Goal: Transaction & Acquisition: Purchase product/service

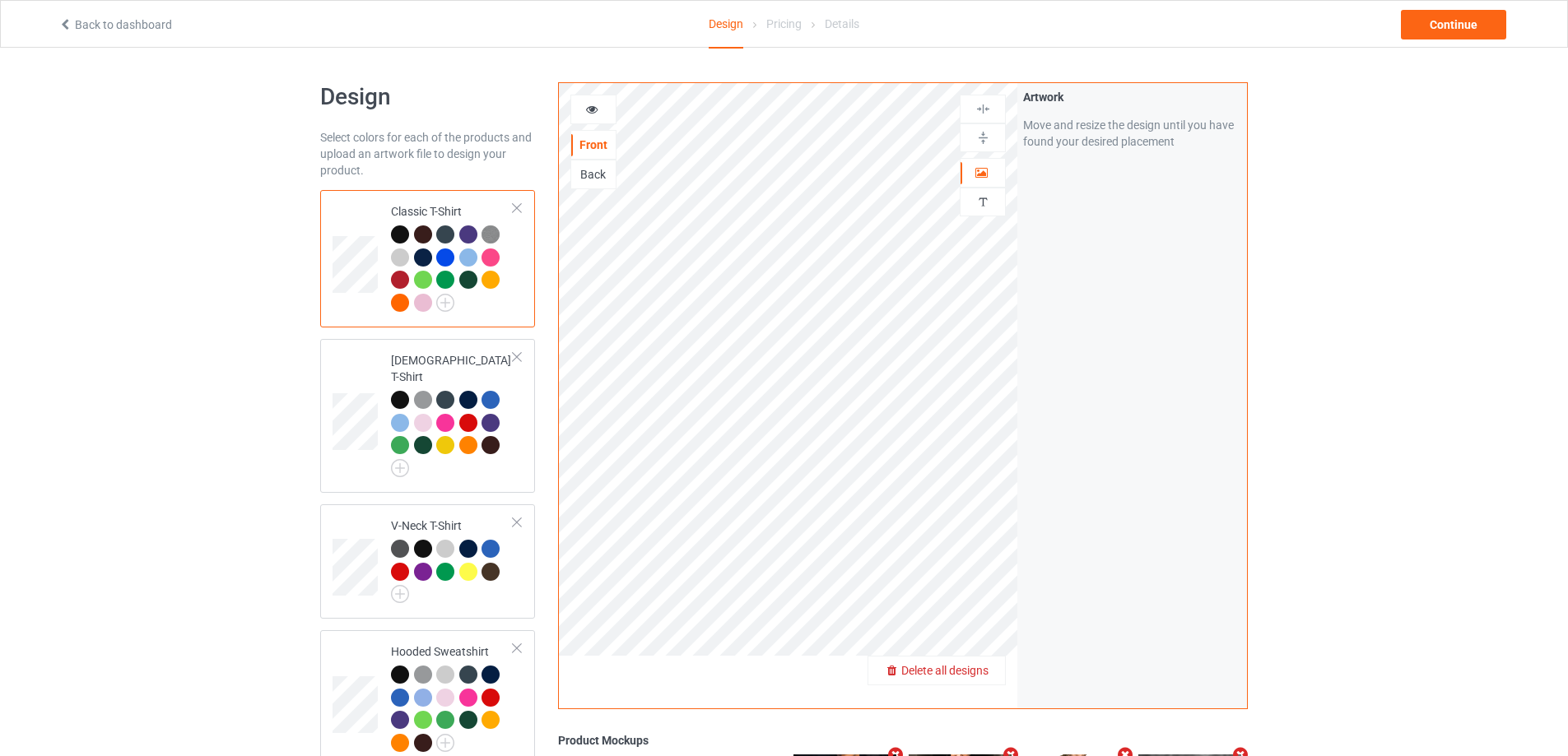
click at [977, 673] on span "Delete all designs" at bounding box center [945, 671] width 87 height 14
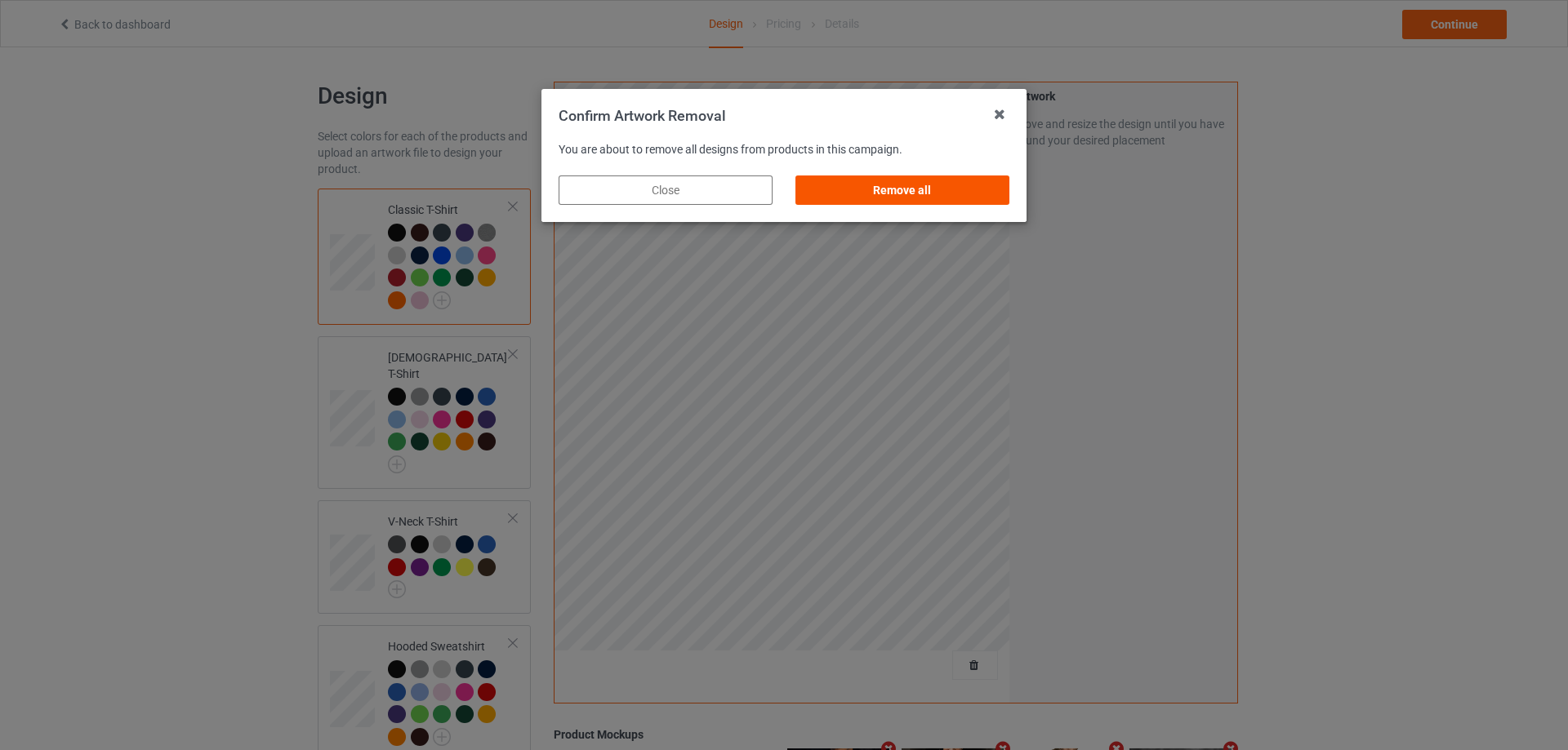
click at [916, 198] on div "Remove all" at bounding box center [902, 189] width 214 height 29
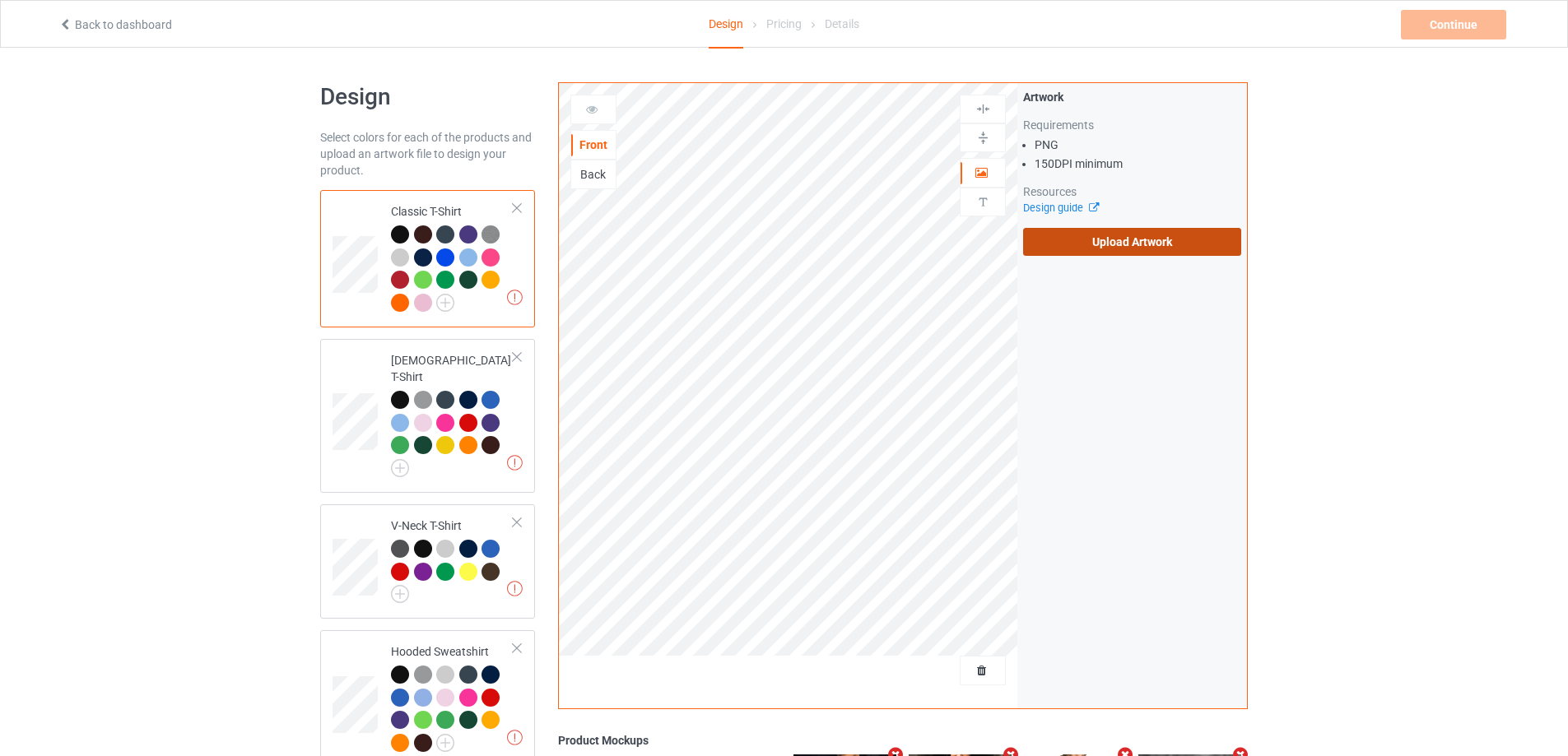
click at [1080, 249] on label "Upload Artwork" at bounding box center [1132, 242] width 218 height 28
click at [0, 0] on input "Upload Artwork" at bounding box center [0, 0] width 0 height 0
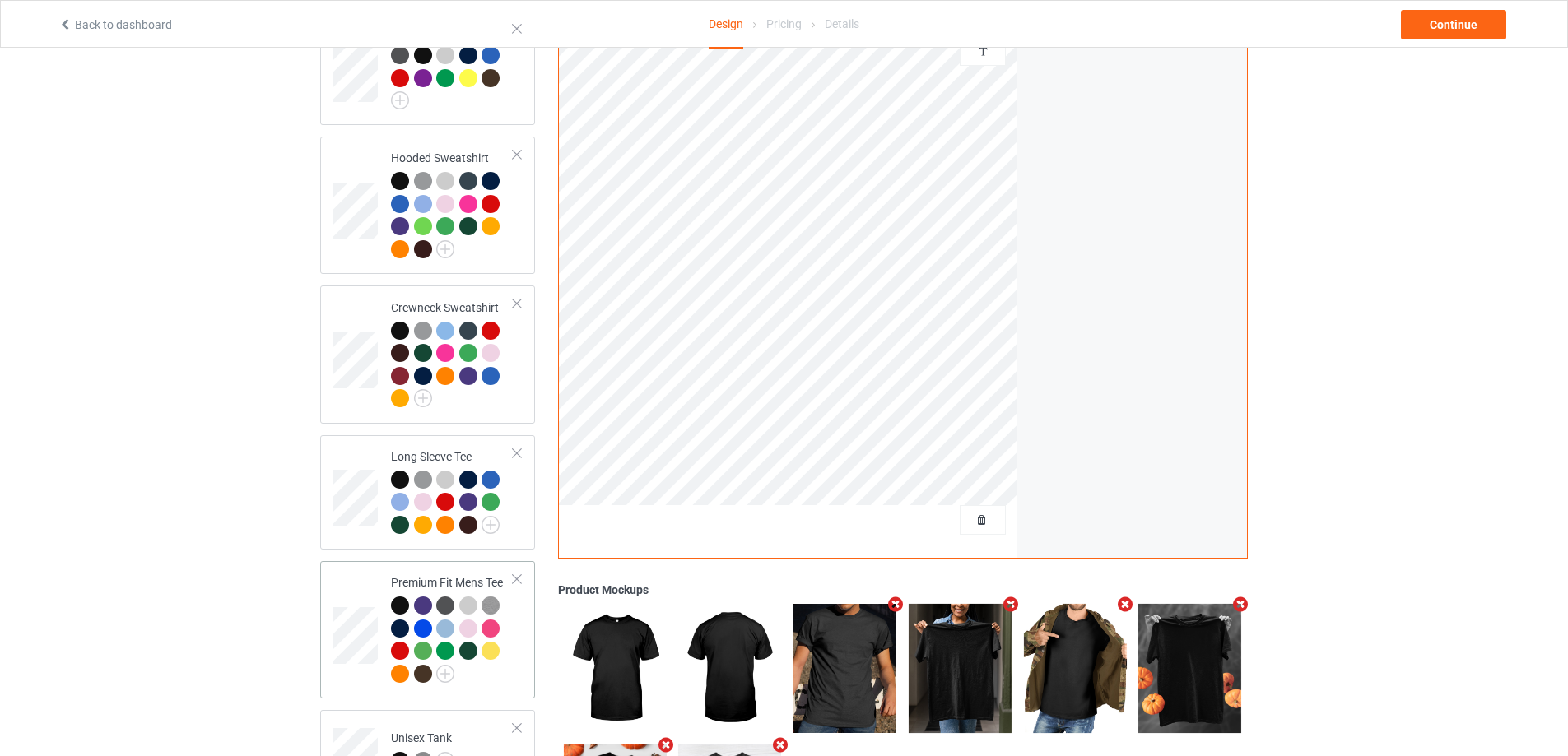
scroll to position [641, 0]
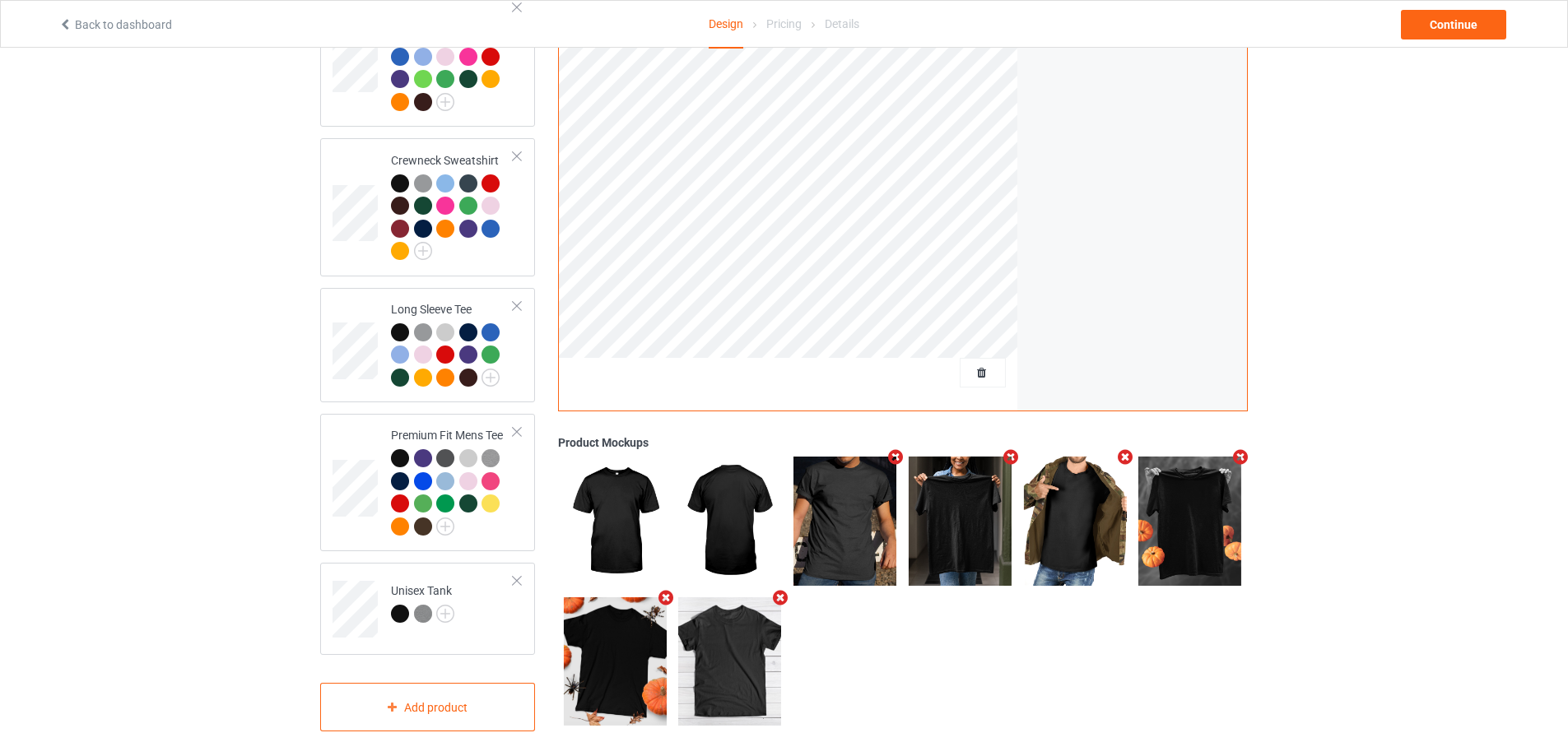
click at [1461, 41] on div "Back to dashboard Design Pricing Details Continue" at bounding box center [784, 24] width 1474 height 46
click at [1461, 25] on div "Continue" at bounding box center [1453, 24] width 106 height 30
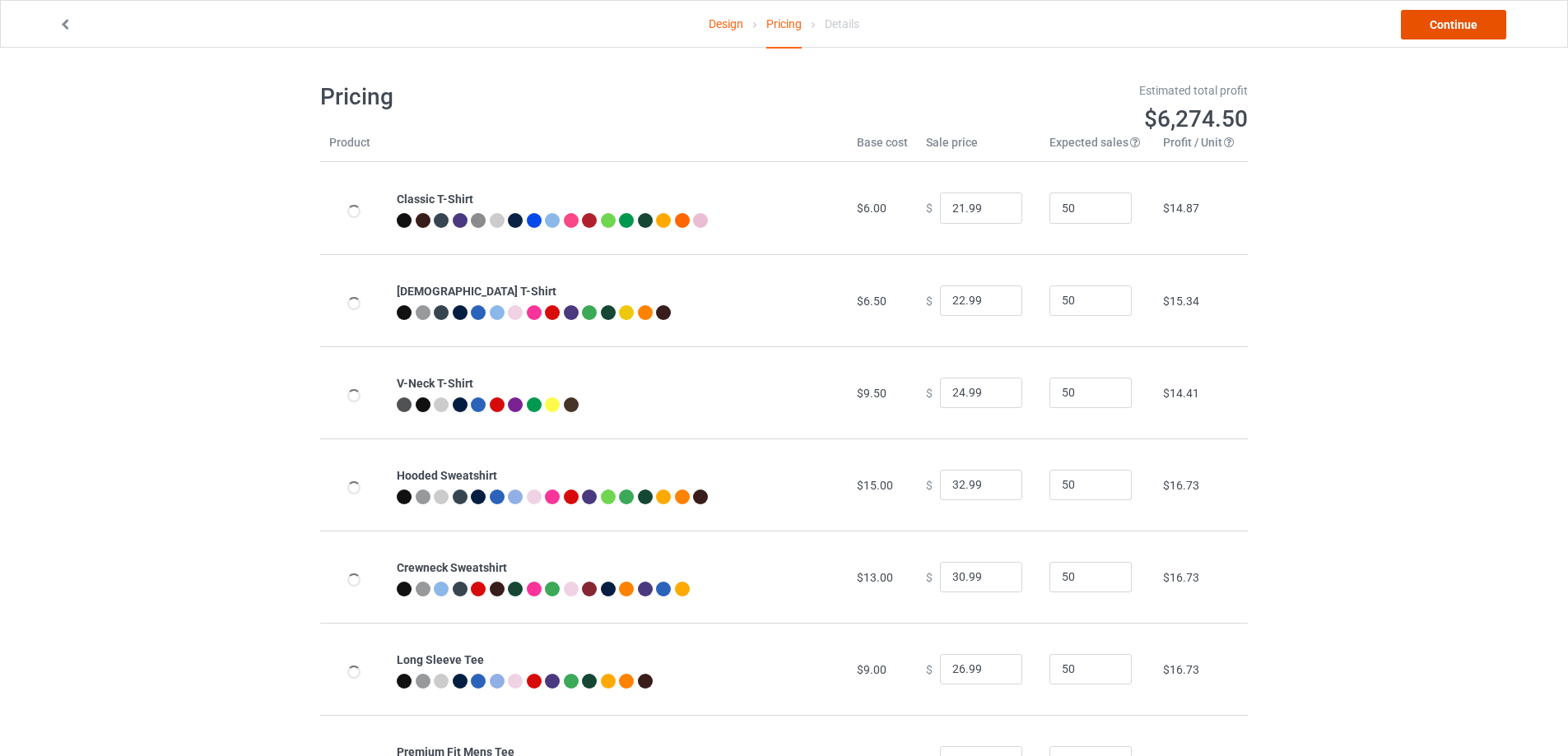
click at [1461, 25] on link "Continue" at bounding box center [1453, 24] width 106 height 30
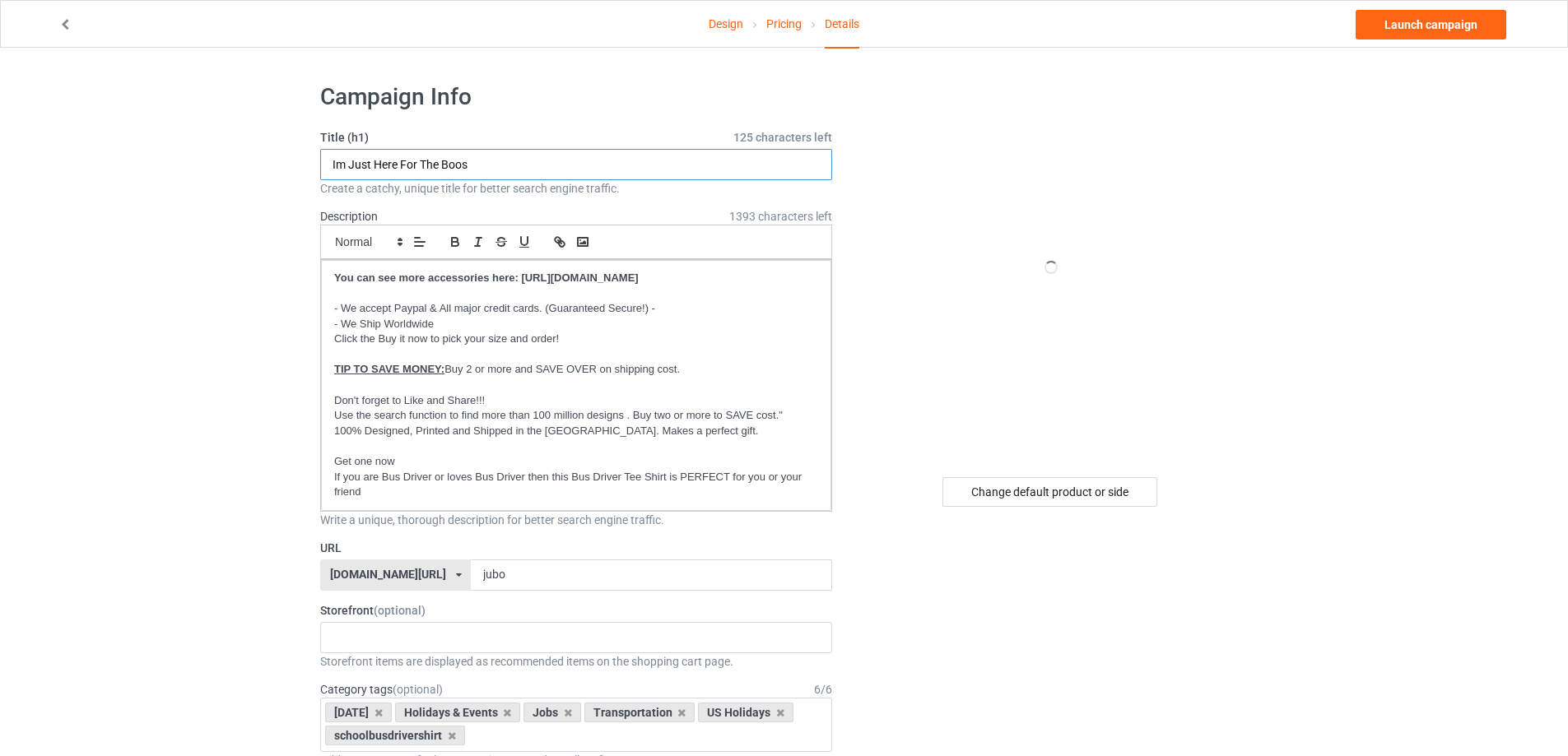
click at [451, 176] on input "Im Just Here For The Boos" at bounding box center [576, 164] width 512 height 31
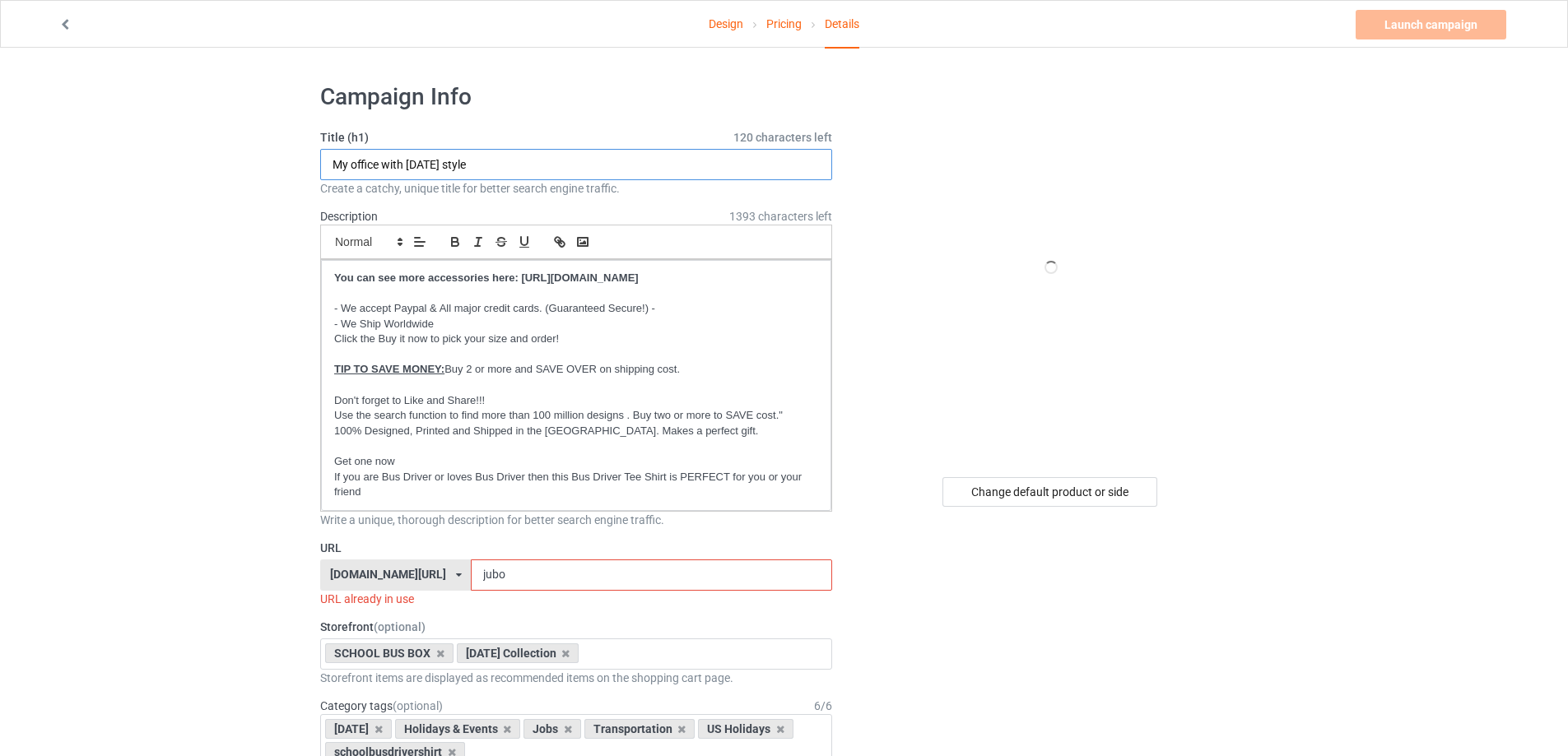
type input "My office with halloween style"
click at [509, 575] on input "jubo" at bounding box center [651, 574] width 361 height 31
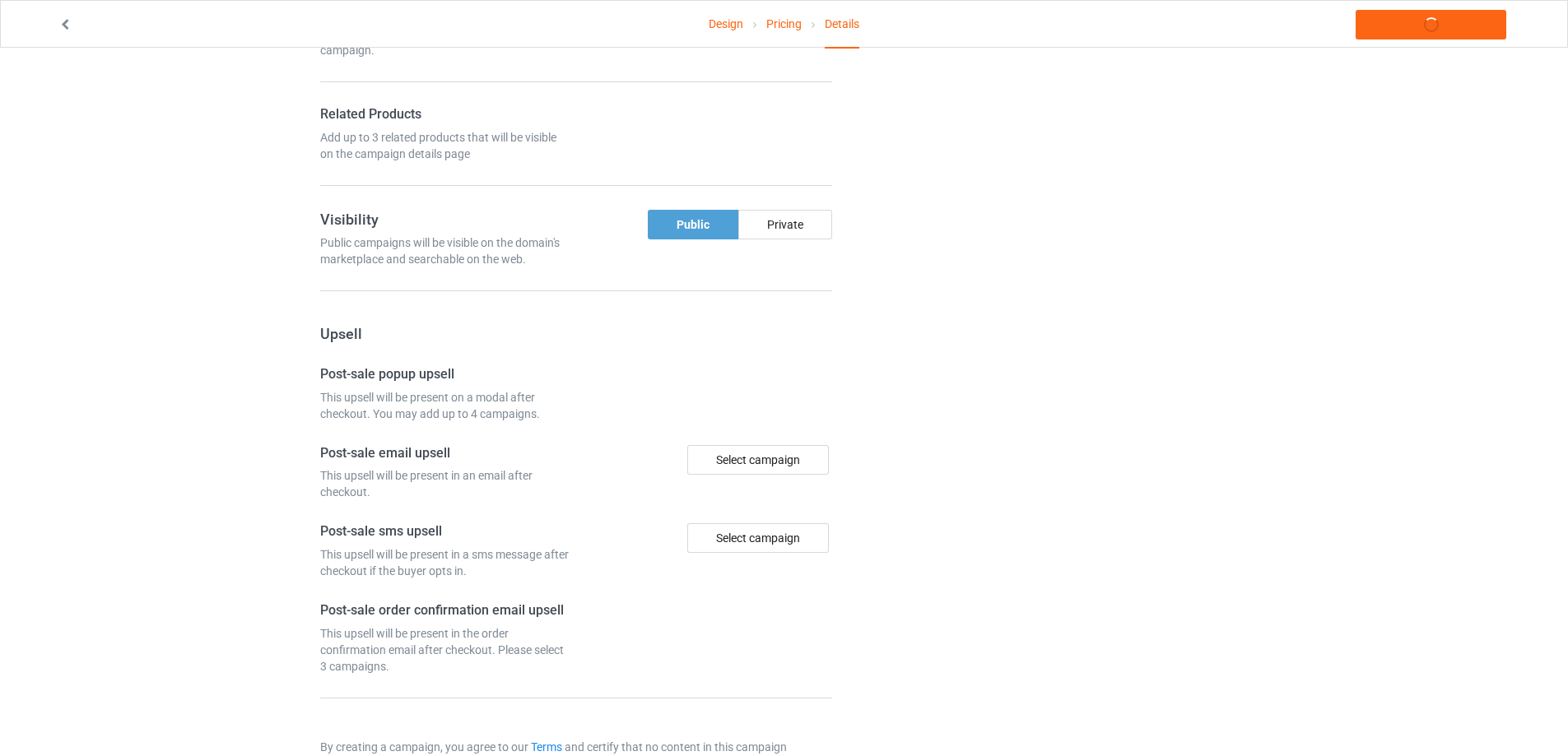
scroll to position [1202, 0]
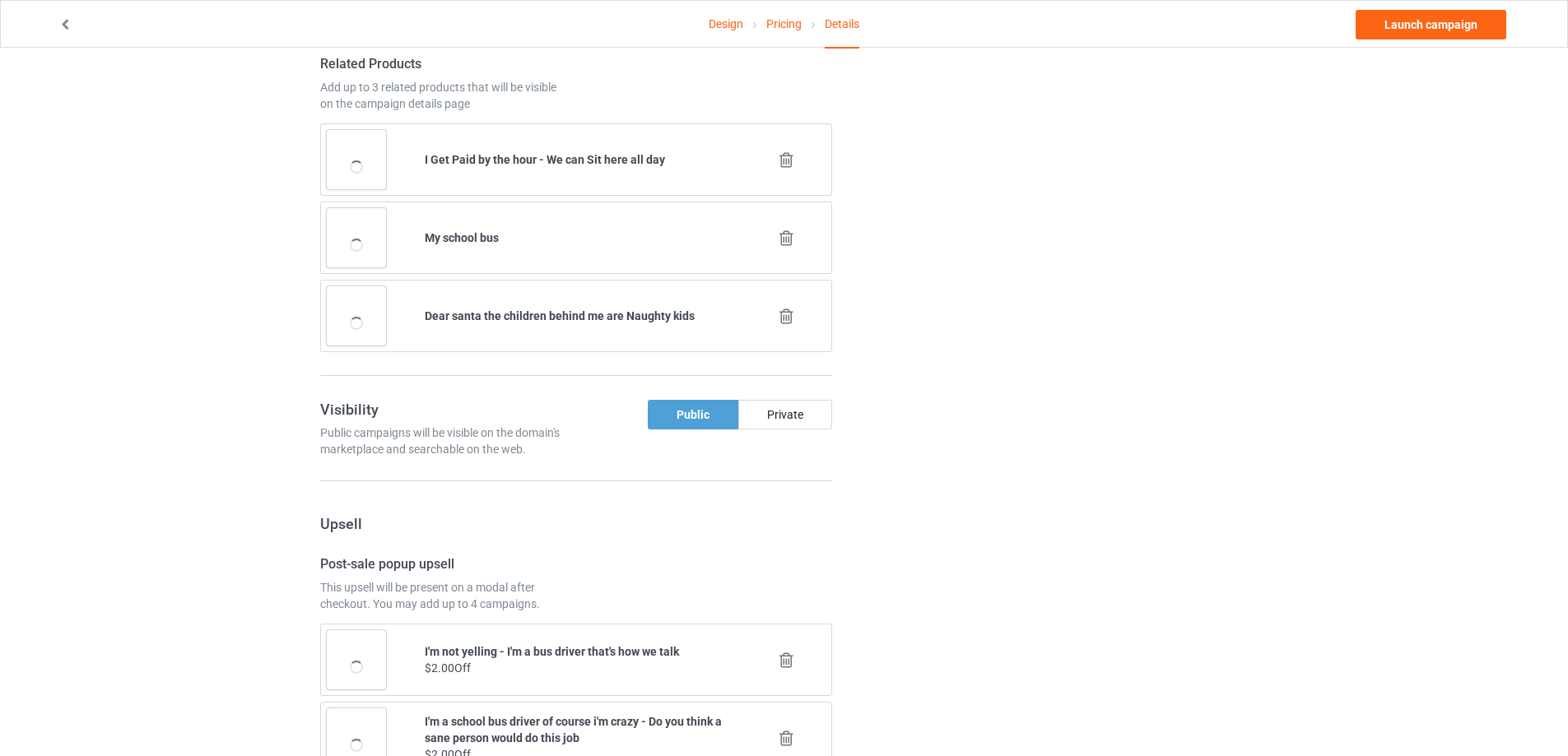
type input "offha"
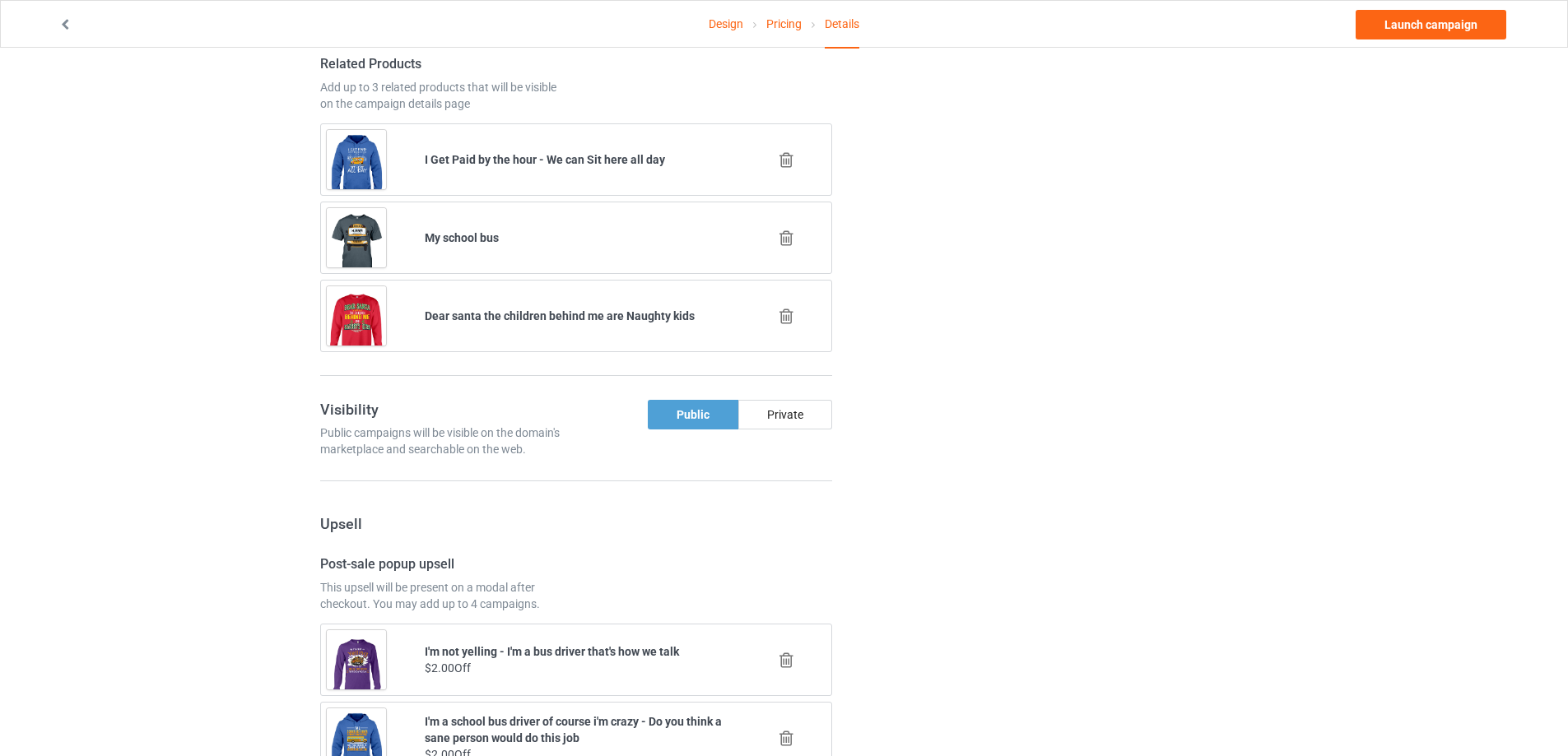
click at [797, 313] on div at bounding box center [788, 316] width 98 height 41
click at [782, 318] on icon at bounding box center [787, 316] width 20 height 17
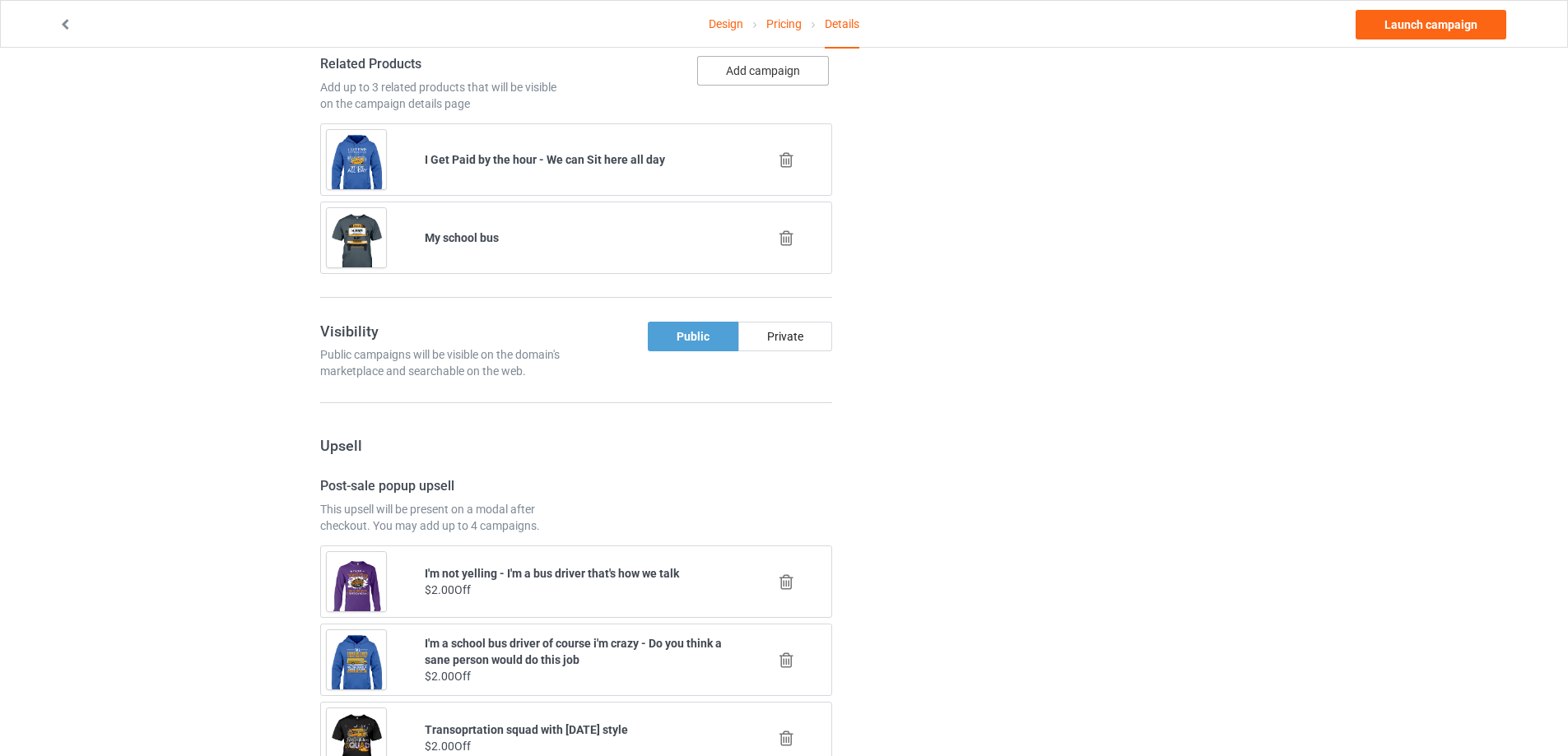
click at [733, 68] on button "Add campaign" at bounding box center [763, 70] width 132 height 30
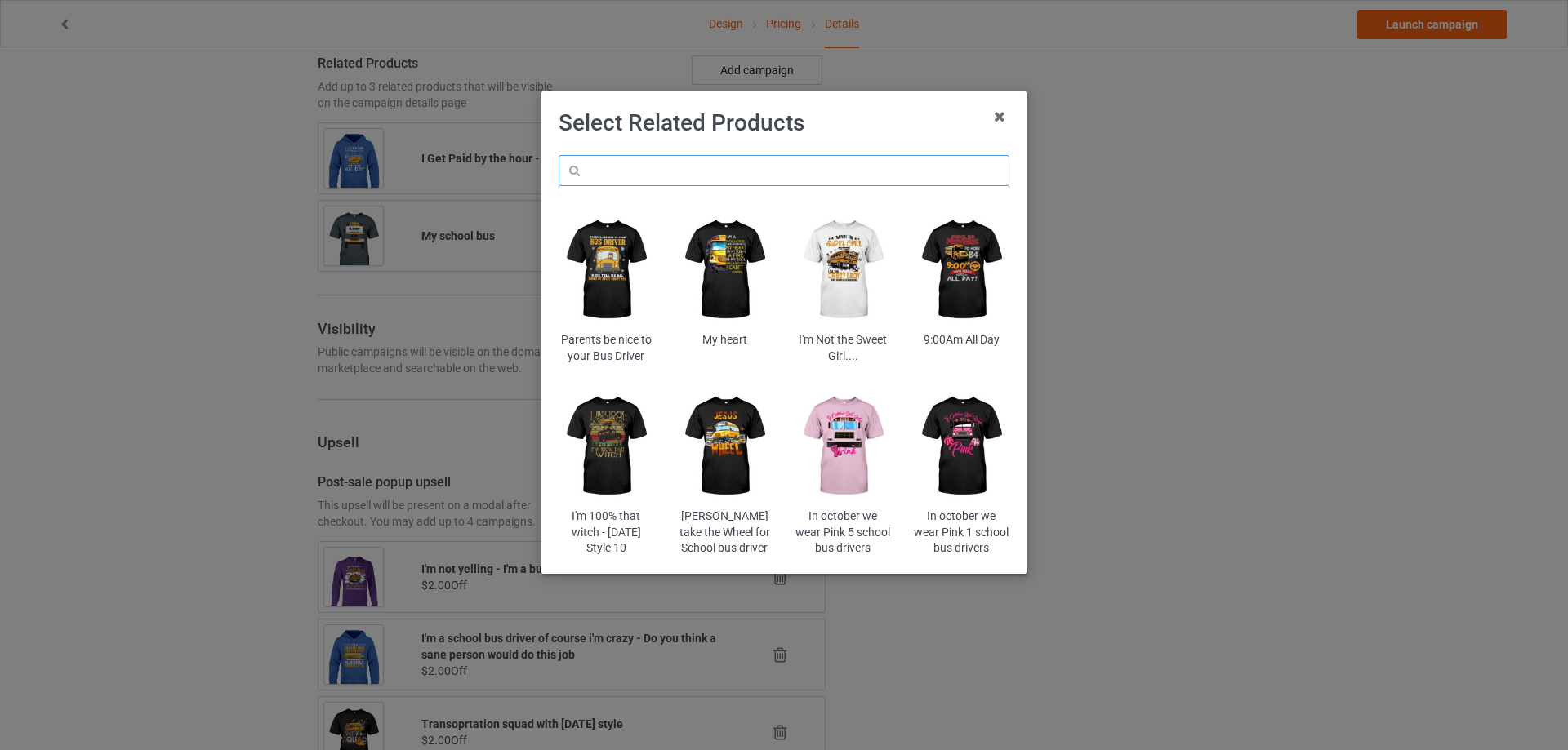
click at [727, 164] on input "text" at bounding box center [784, 170] width 451 height 31
paste input "Be merry - be jolly"
drag, startPoint x: 641, startPoint y: 170, endPoint x: 730, endPoint y: 177, distance: 89.3
click at [730, 177] on input "Be merry - be jolly" at bounding box center [784, 170] width 451 height 31
type input "Be merry"
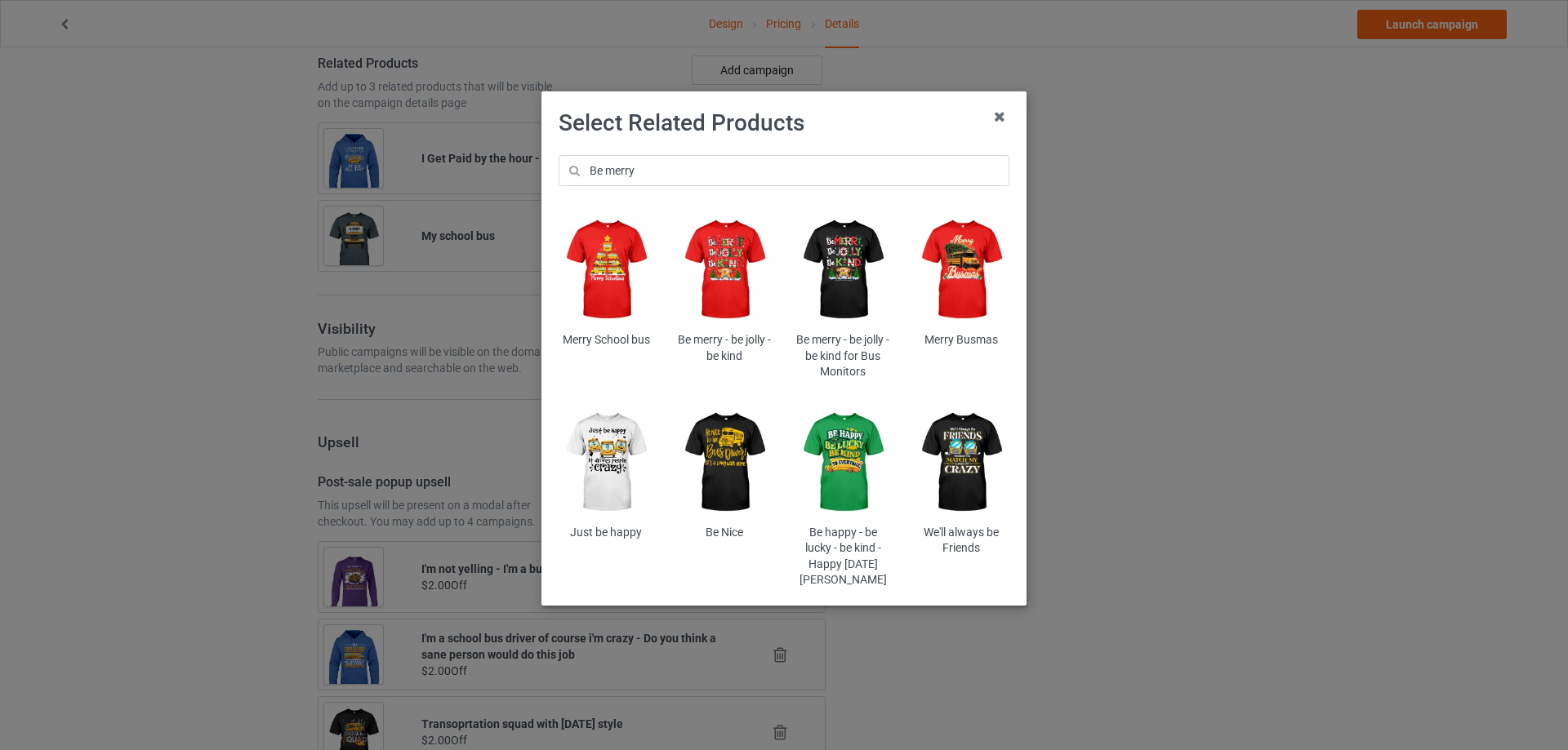
click at [734, 257] on img at bounding box center [725, 270] width 96 height 119
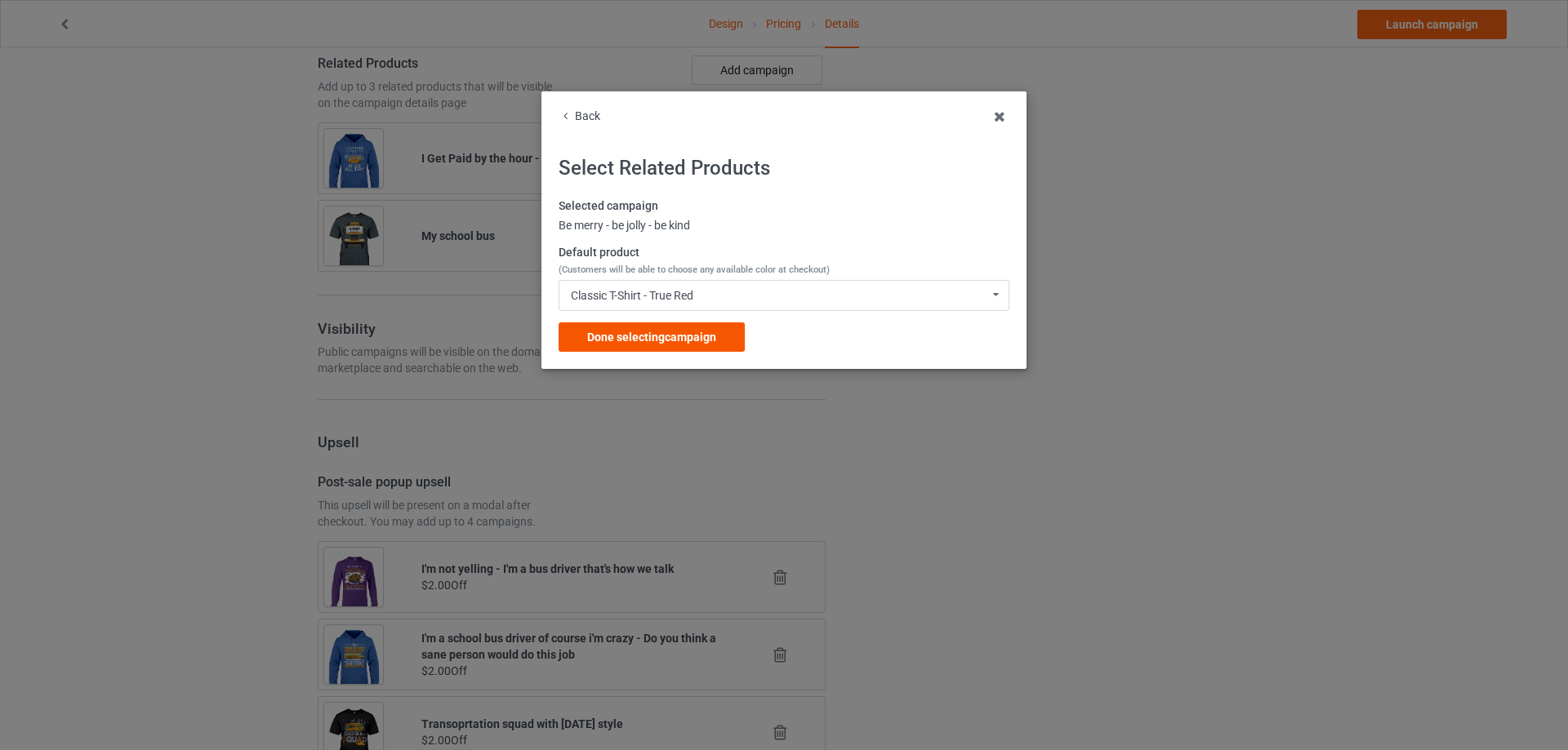
click at [659, 332] on span "Done selecting campaign" at bounding box center [652, 338] width 129 height 13
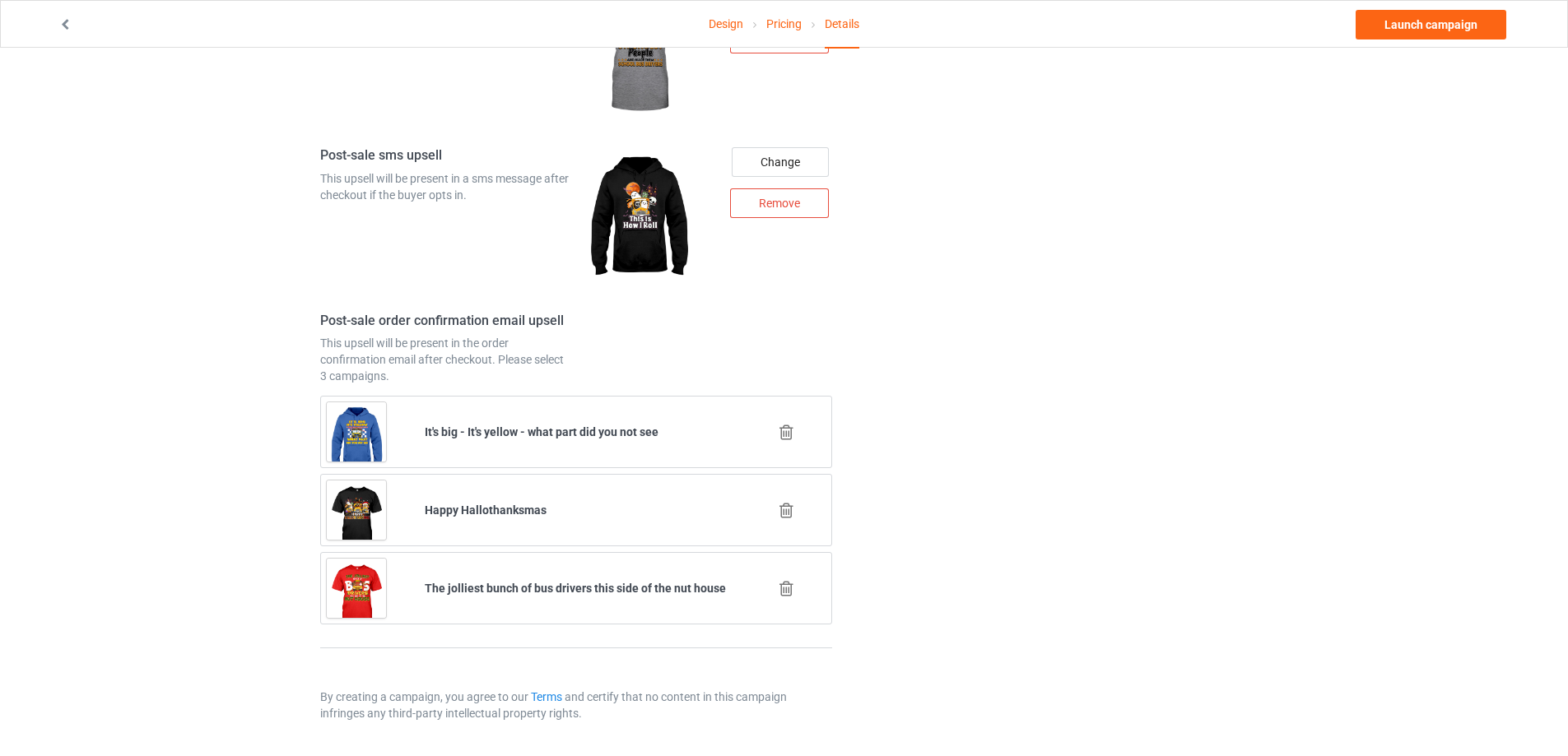
scroll to position [2009, 0]
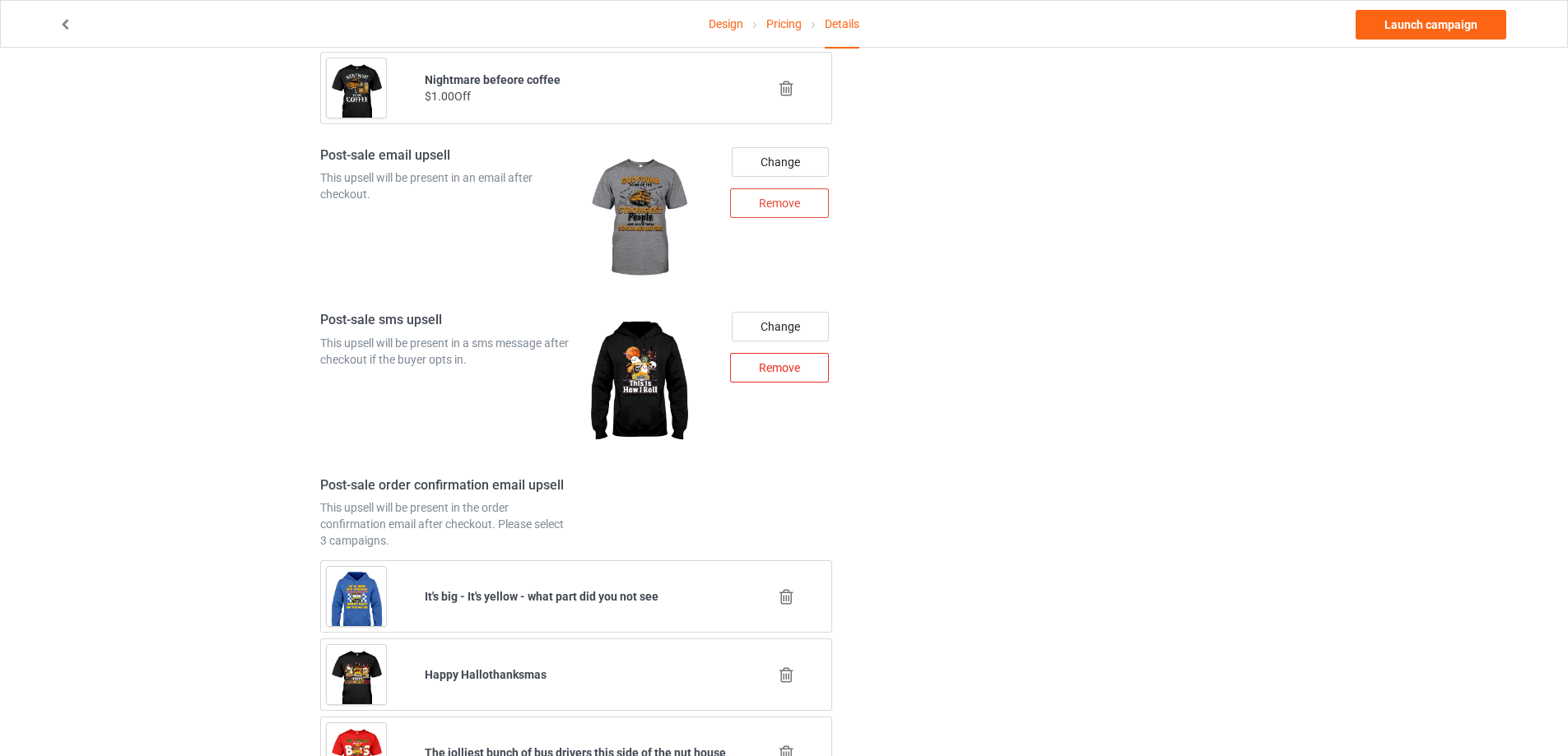
click at [770, 367] on div "Remove" at bounding box center [779, 367] width 99 height 30
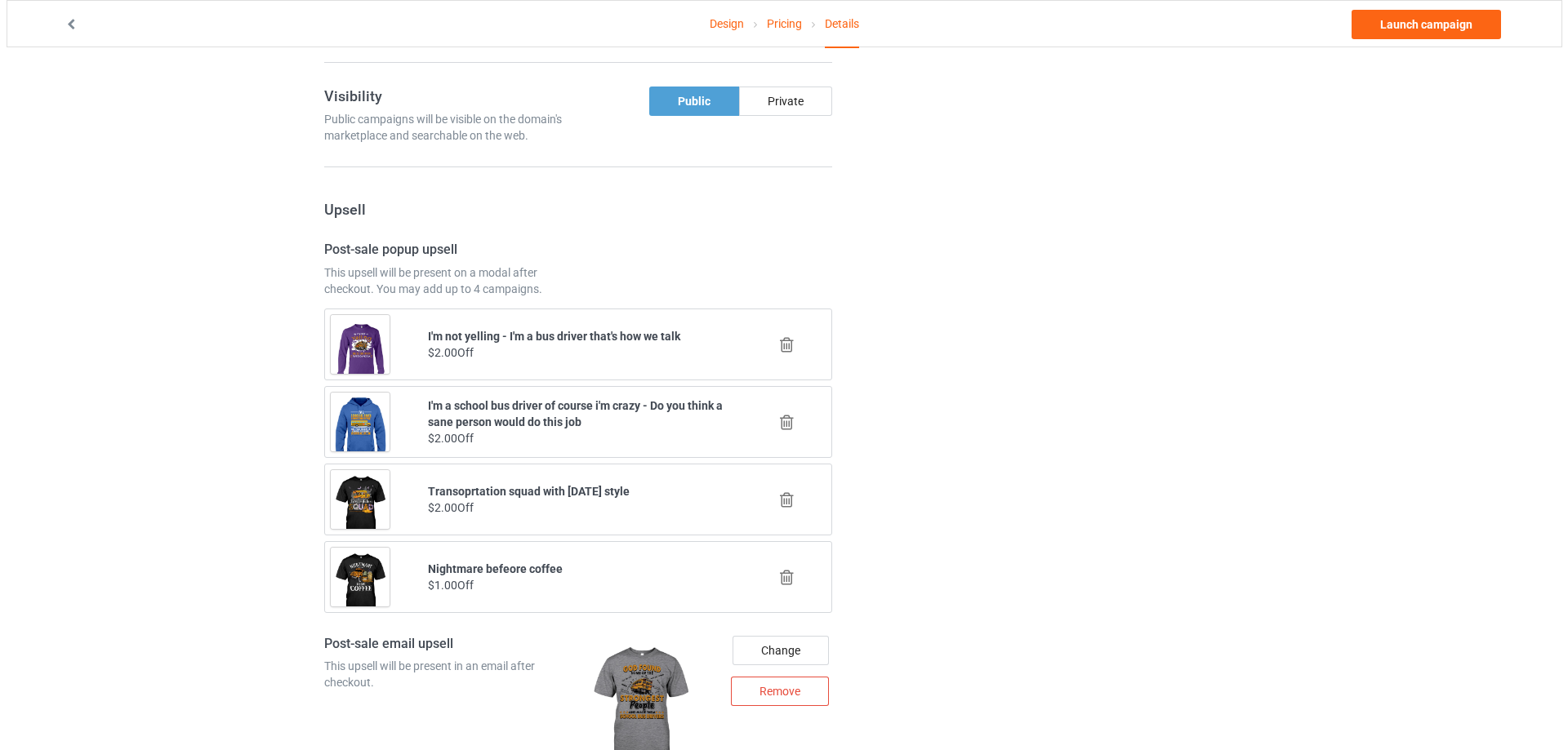
scroll to position [2071, 0]
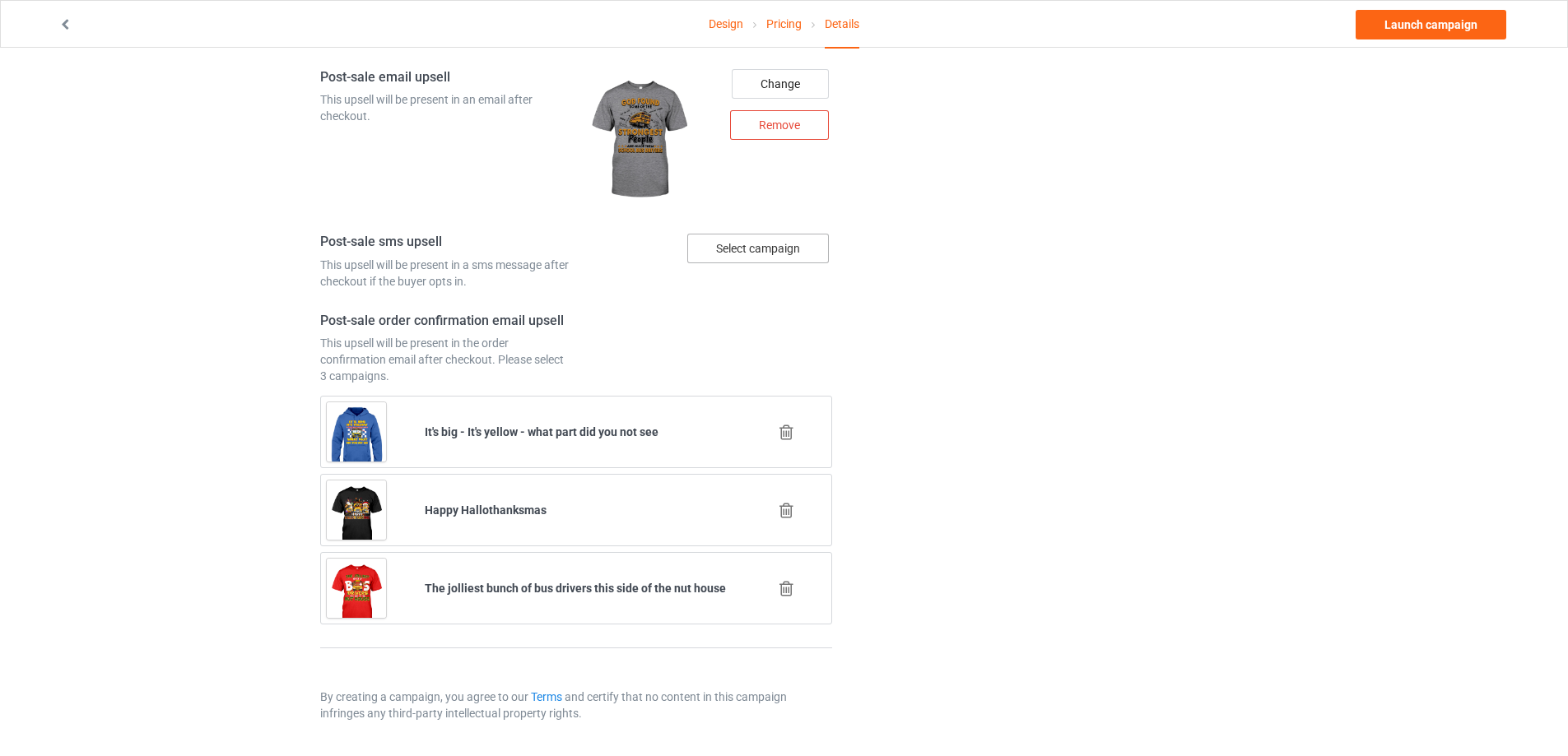
click at [754, 241] on div "Select campaign" at bounding box center [758, 248] width 142 height 30
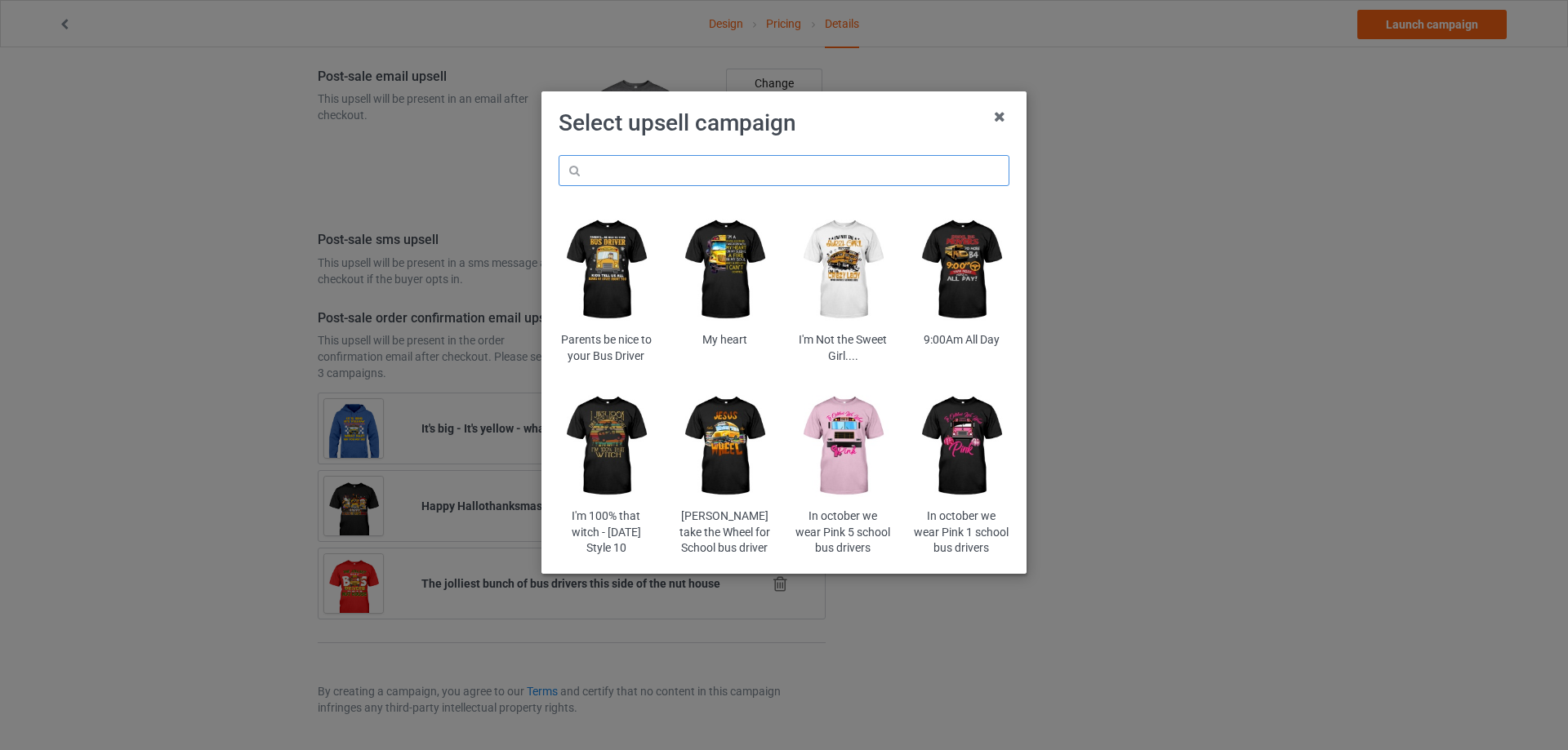
click at [695, 176] on input "text" at bounding box center [784, 170] width 451 height 31
paste input "bro4"
type input "bro4"
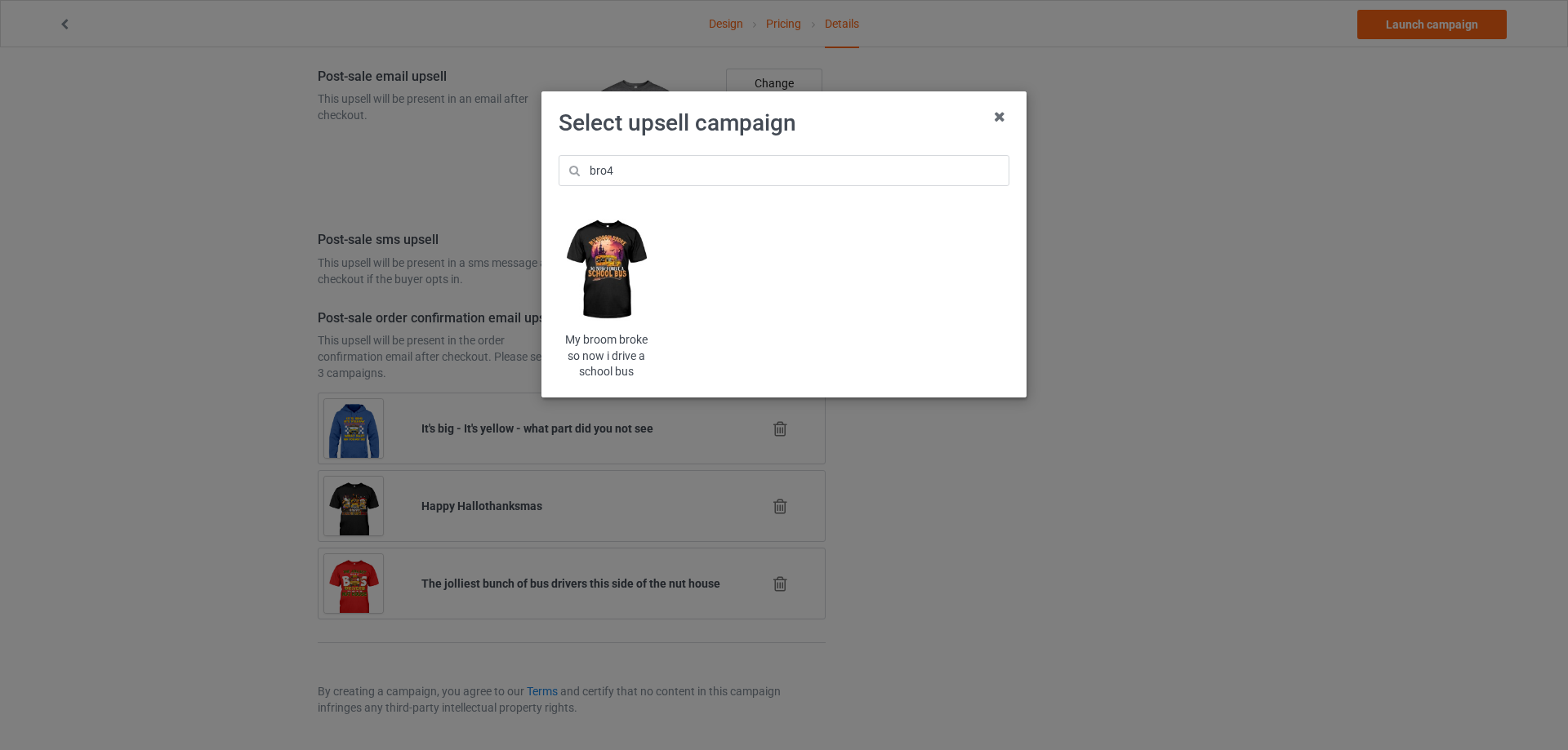
drag, startPoint x: 614, startPoint y: 260, endPoint x: 611, endPoint y: 270, distance: 10.4
click at [611, 270] on img at bounding box center [606, 270] width 96 height 119
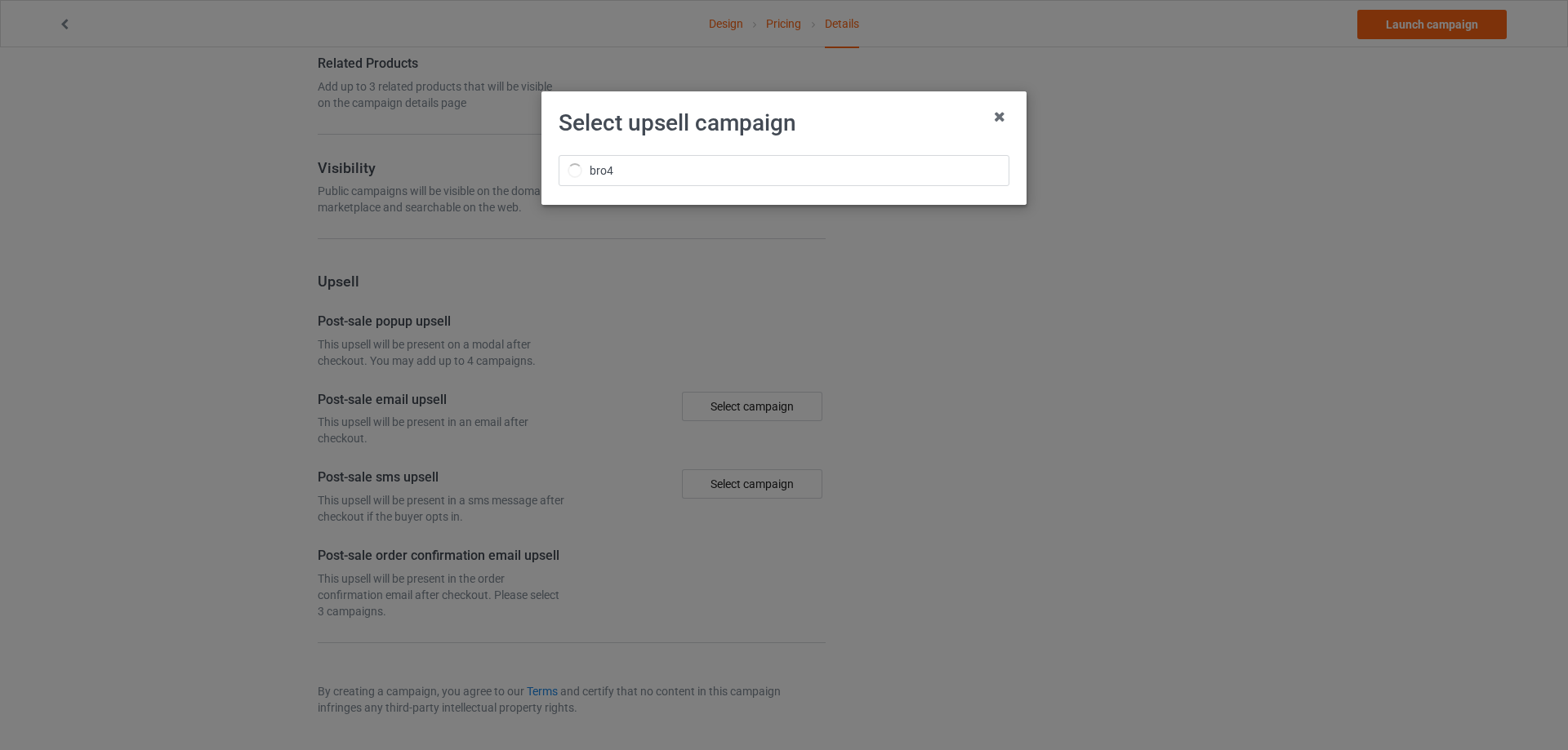
scroll to position [1192, 0]
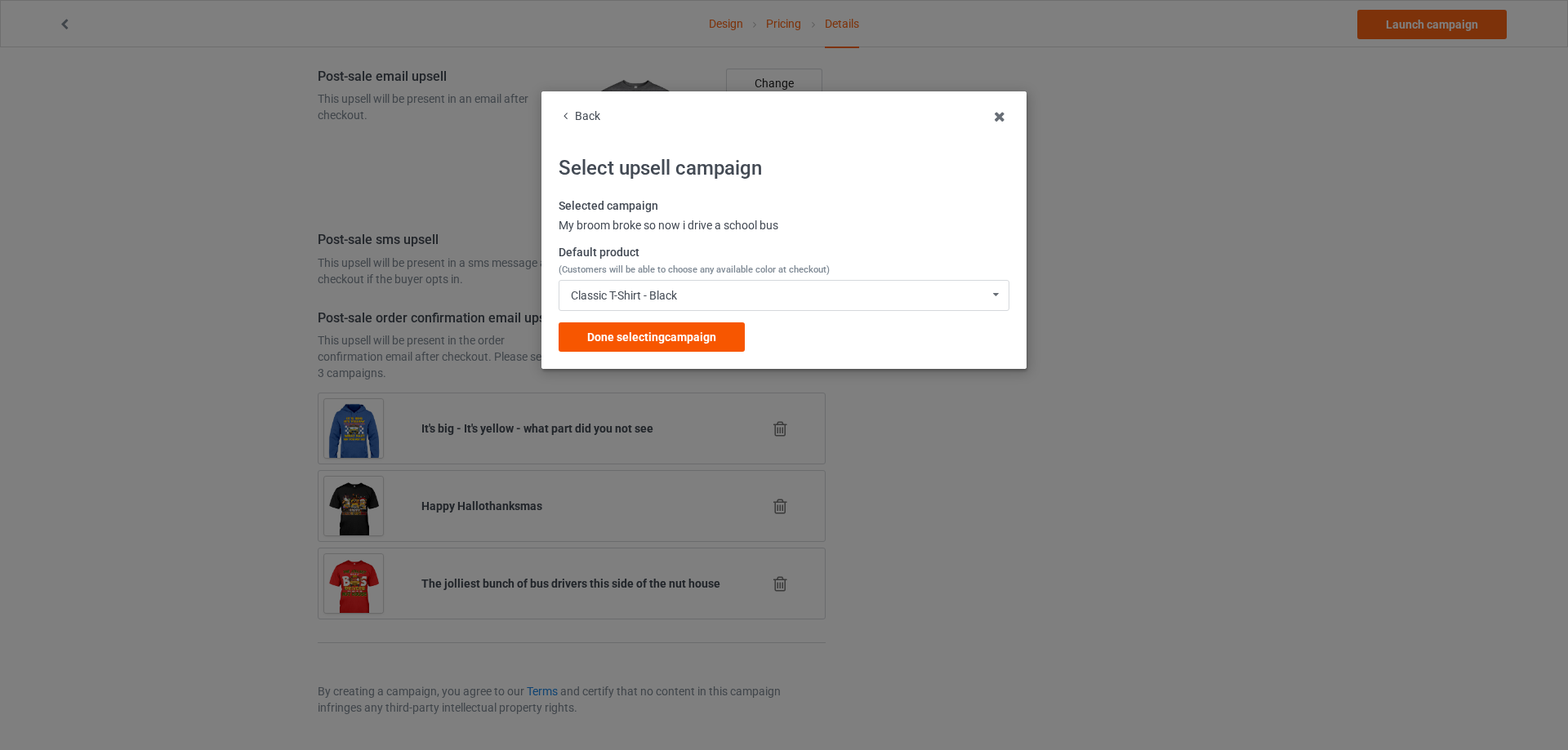
click at [638, 331] on span "Done selecting campaign" at bounding box center [652, 338] width 129 height 13
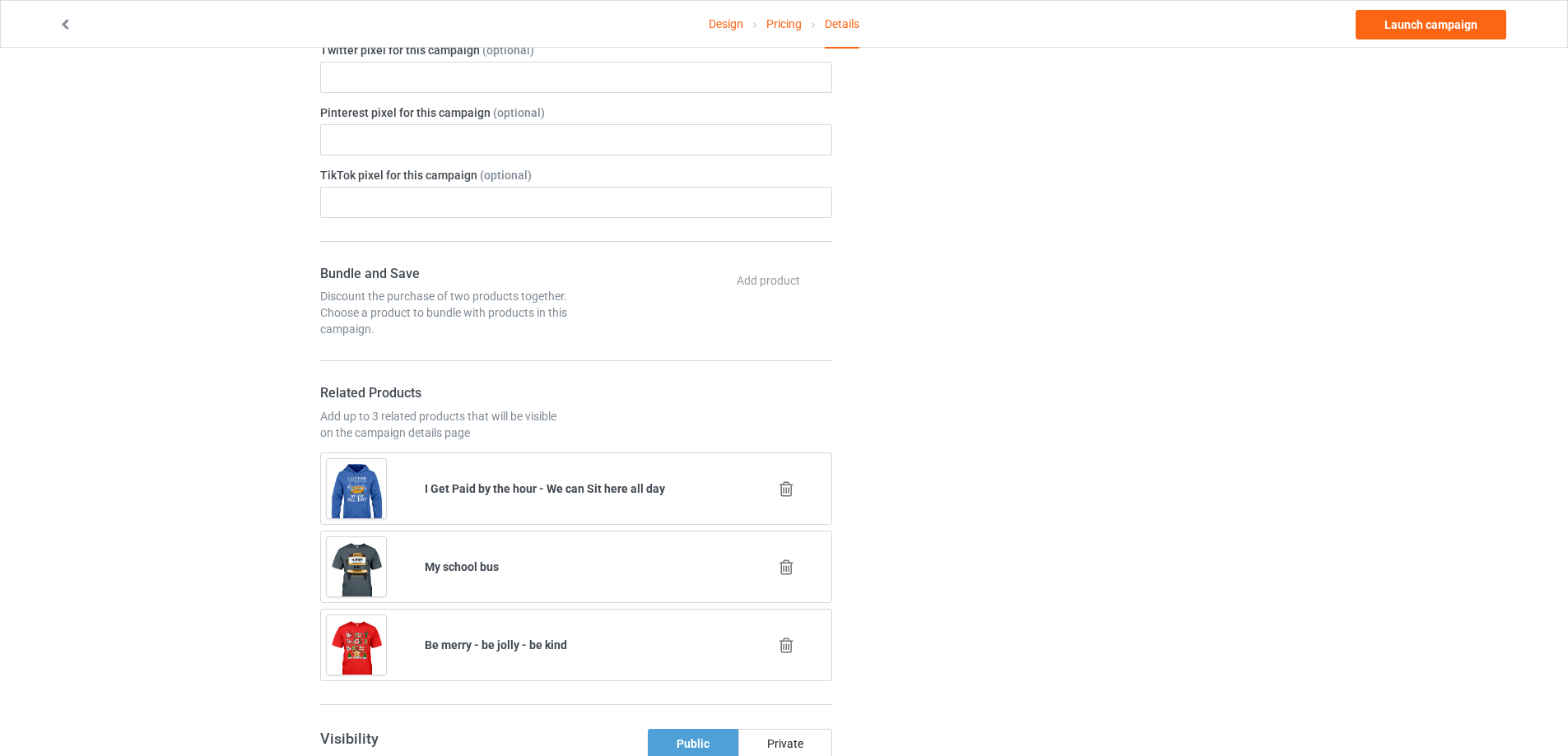
scroll to position [1120, 0]
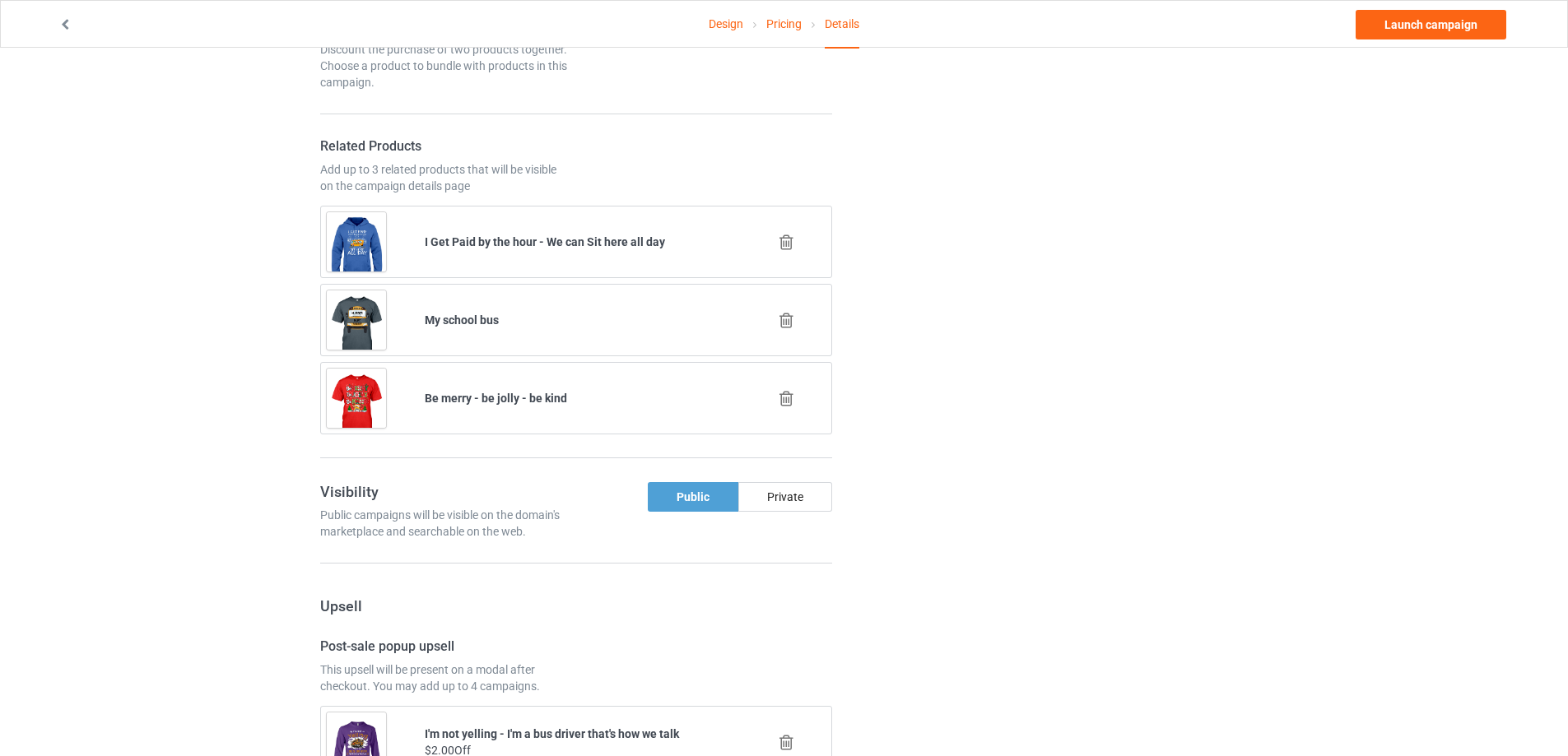
click at [782, 318] on icon at bounding box center [787, 320] width 20 height 17
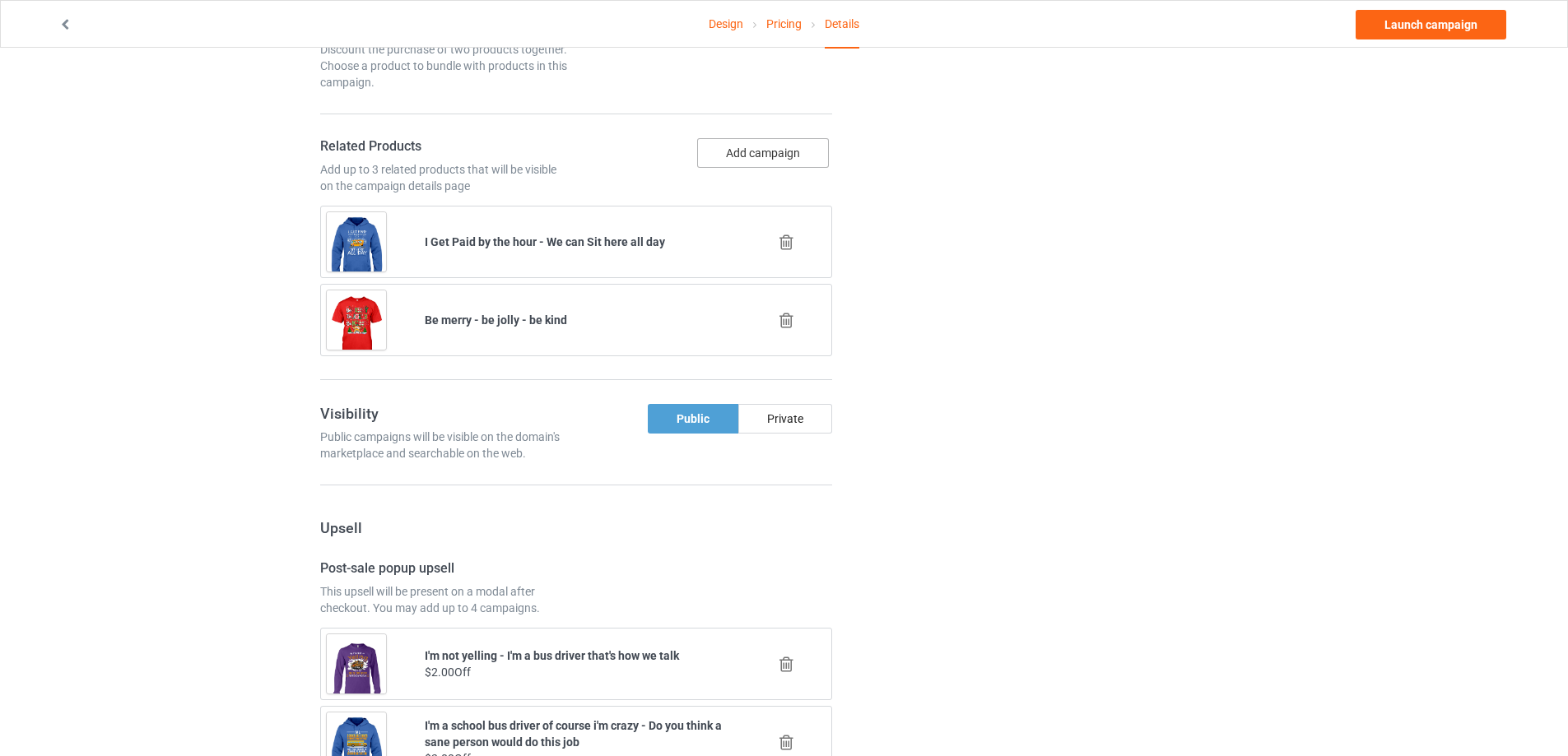
click at [743, 153] on button "Add campaign" at bounding box center [763, 153] width 132 height 30
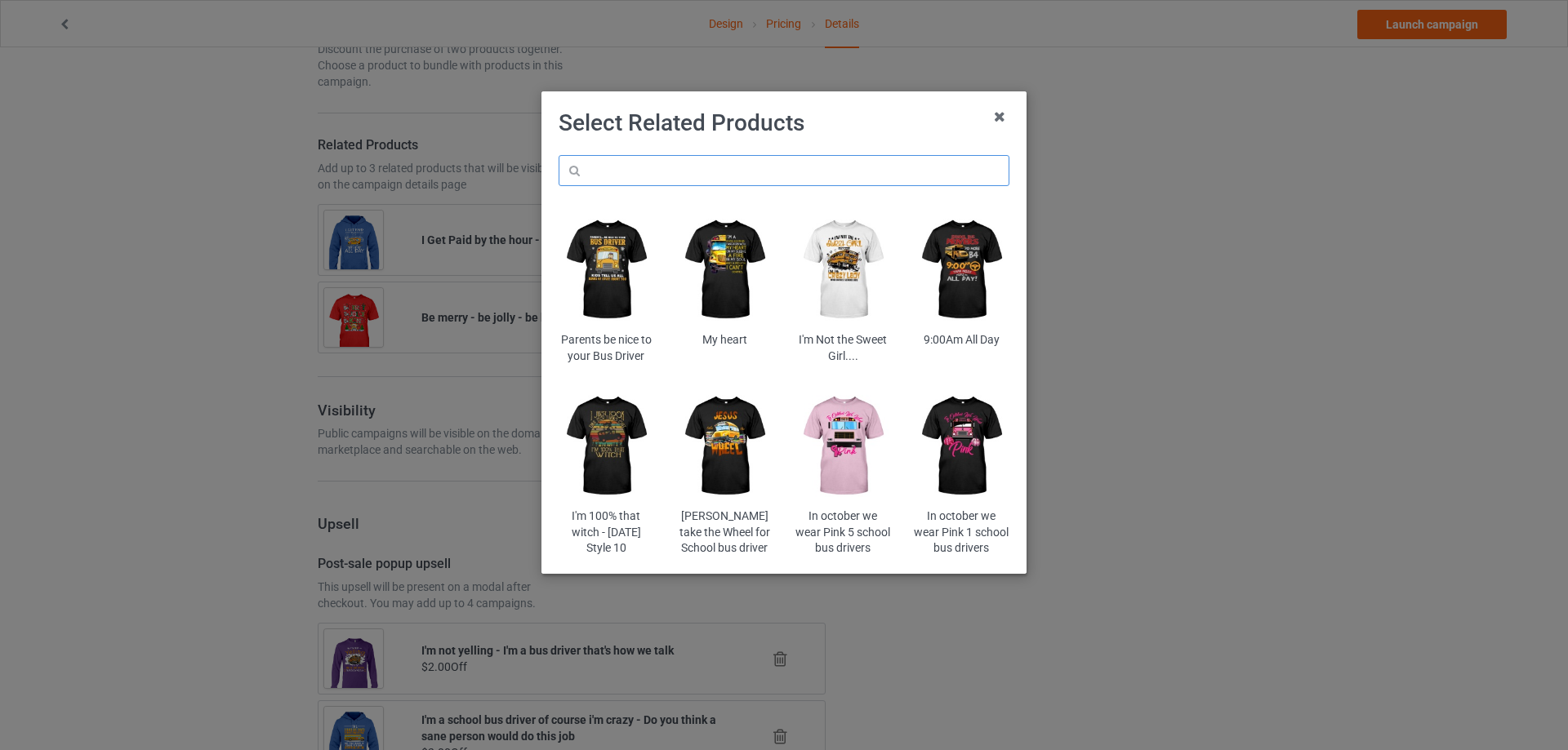
click at [592, 173] on input "text" at bounding box center [784, 170] width 451 height 31
paste input "limos"
type input "limos"
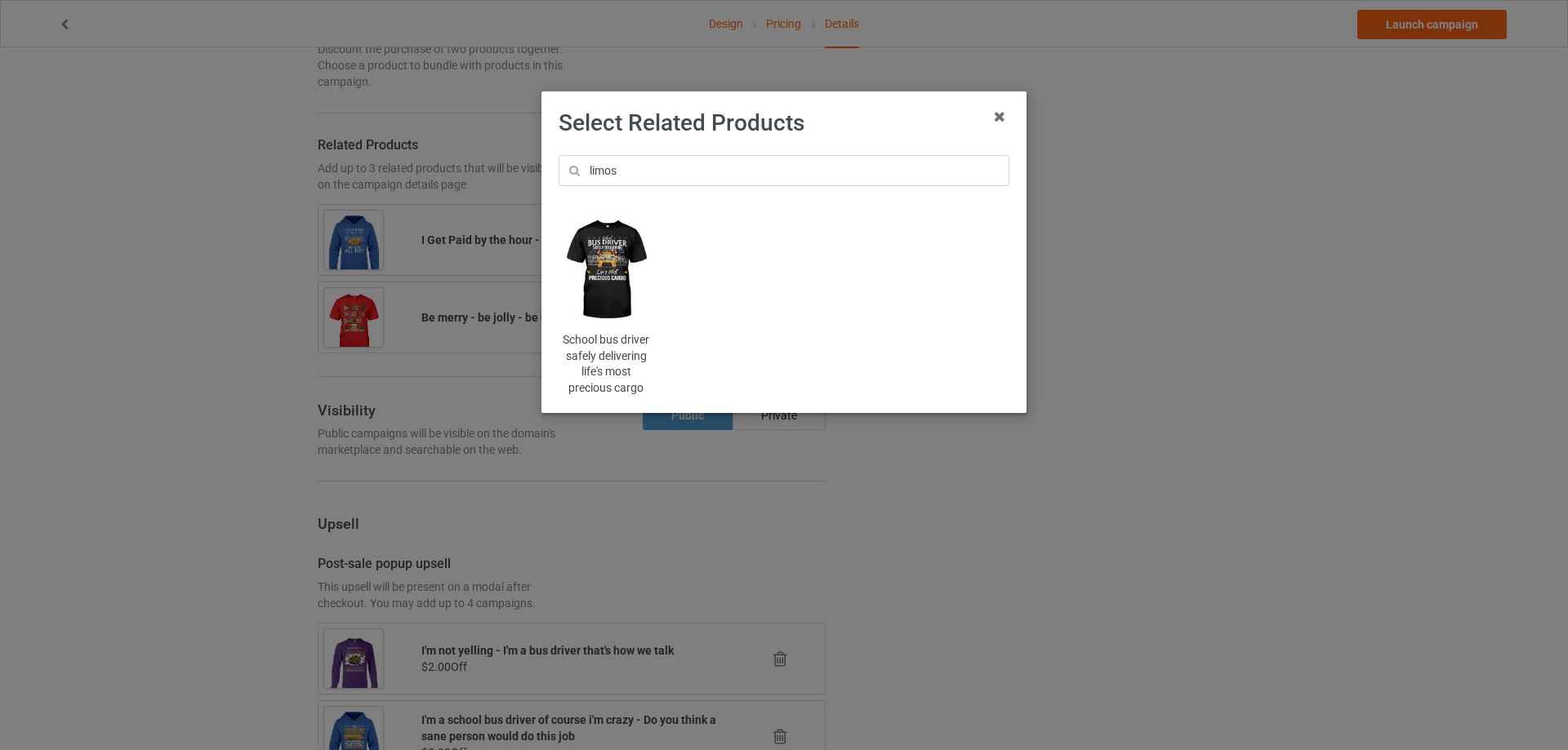
click at [604, 275] on img at bounding box center [606, 270] width 96 height 119
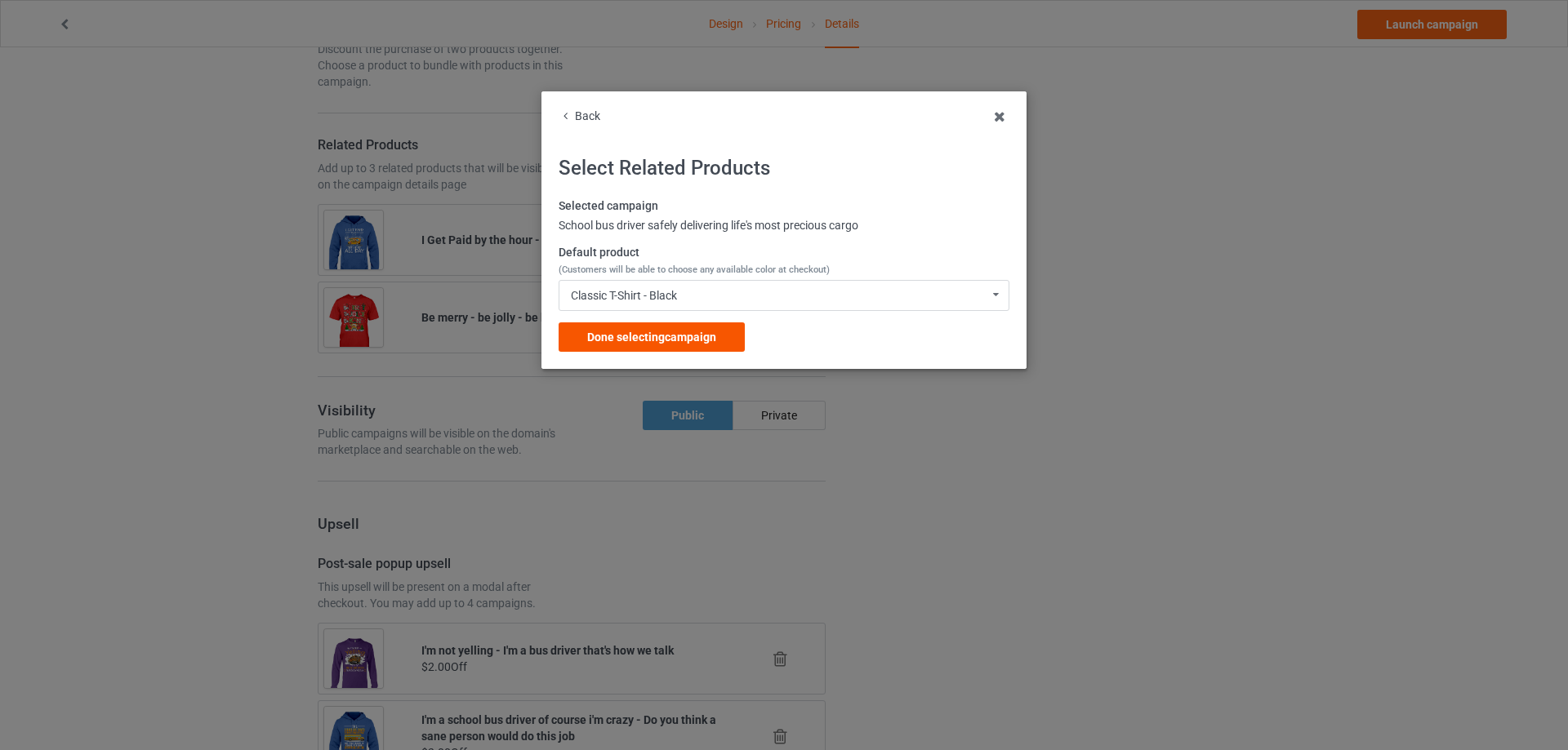
click at [628, 331] on span "Done selecting campaign" at bounding box center [652, 338] width 129 height 13
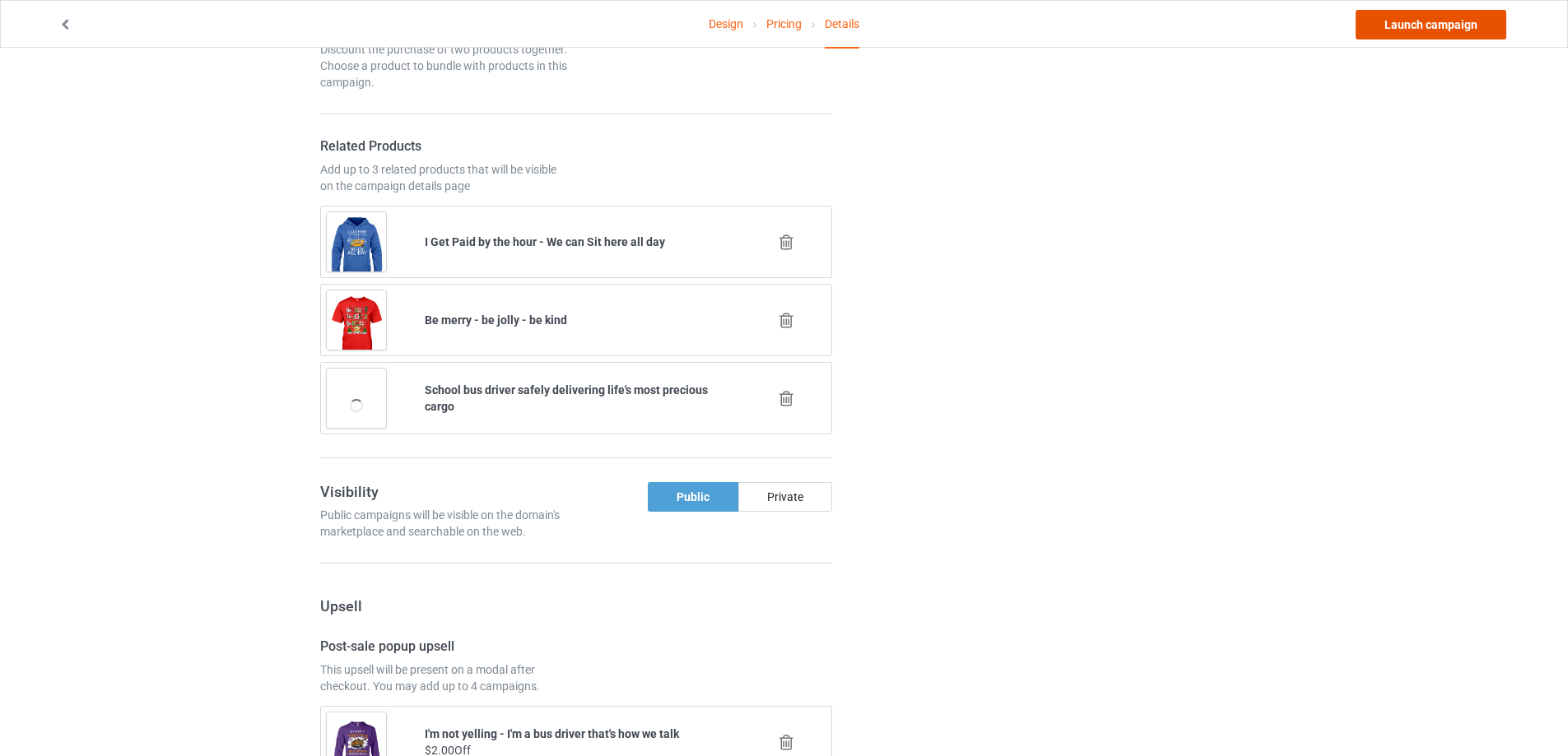
click at [1398, 23] on link "Launch campaign" at bounding box center [1430, 24] width 150 height 30
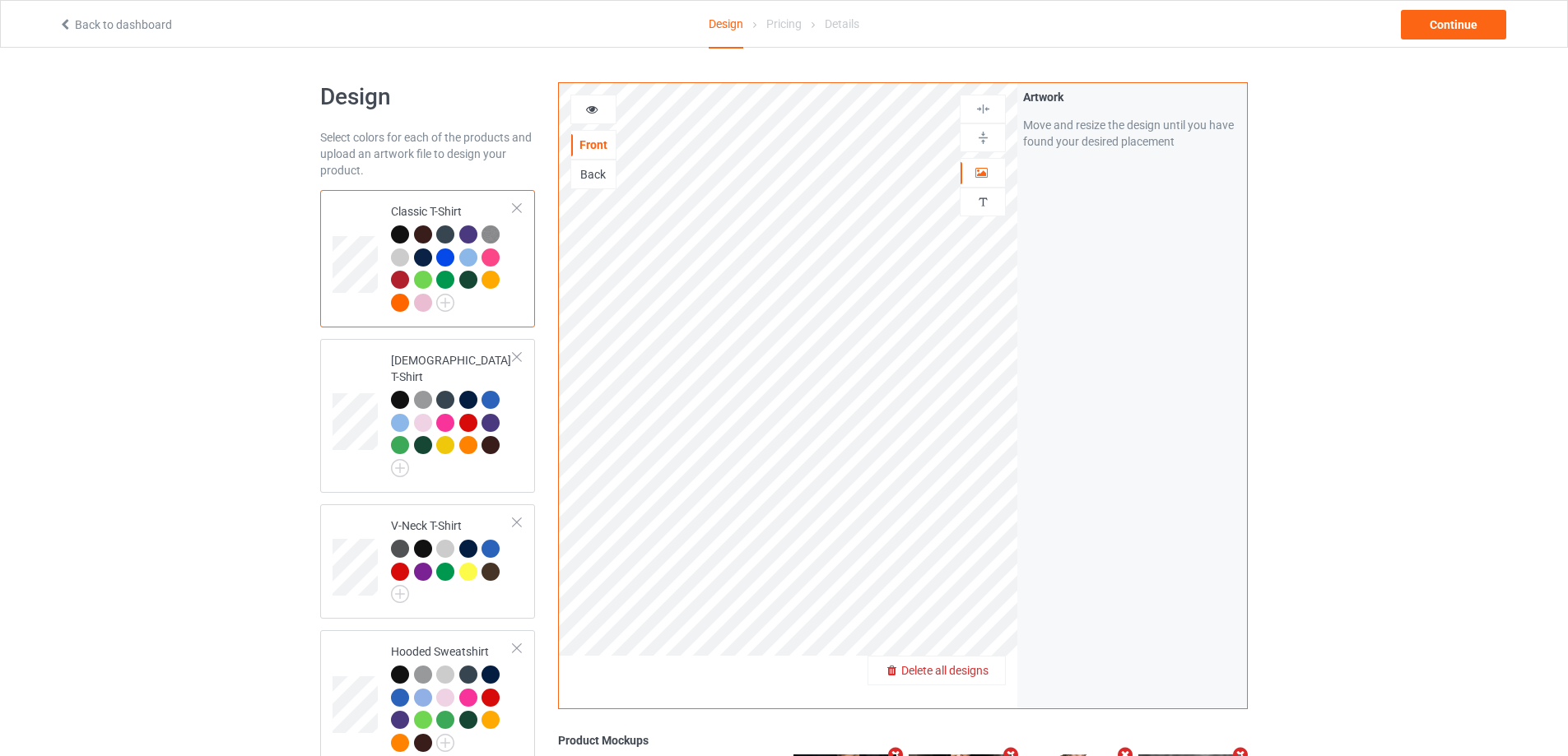
click at [982, 666] on span "Delete all designs" at bounding box center [945, 671] width 87 height 14
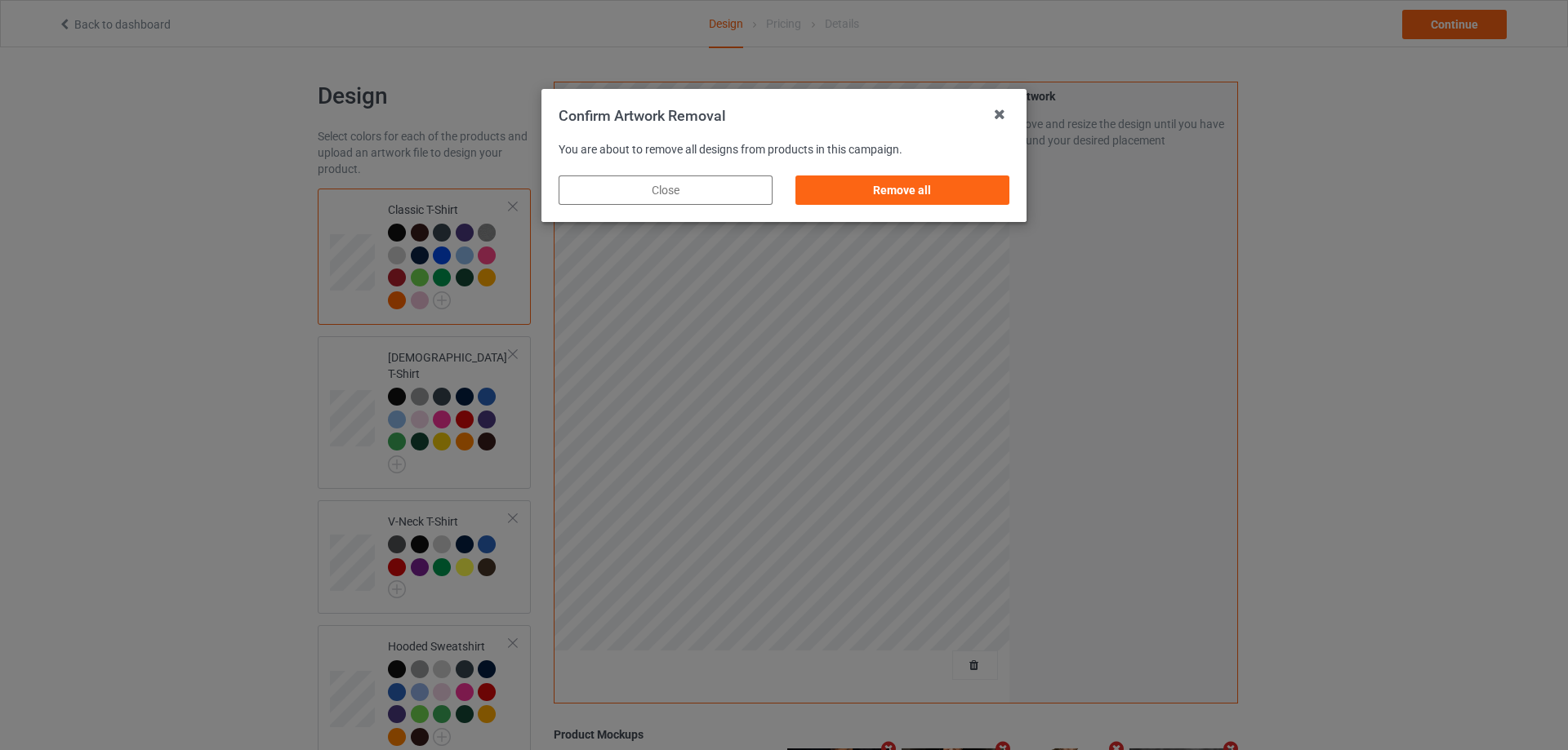
click at [854, 191] on div "Remove all" at bounding box center [902, 189] width 214 height 29
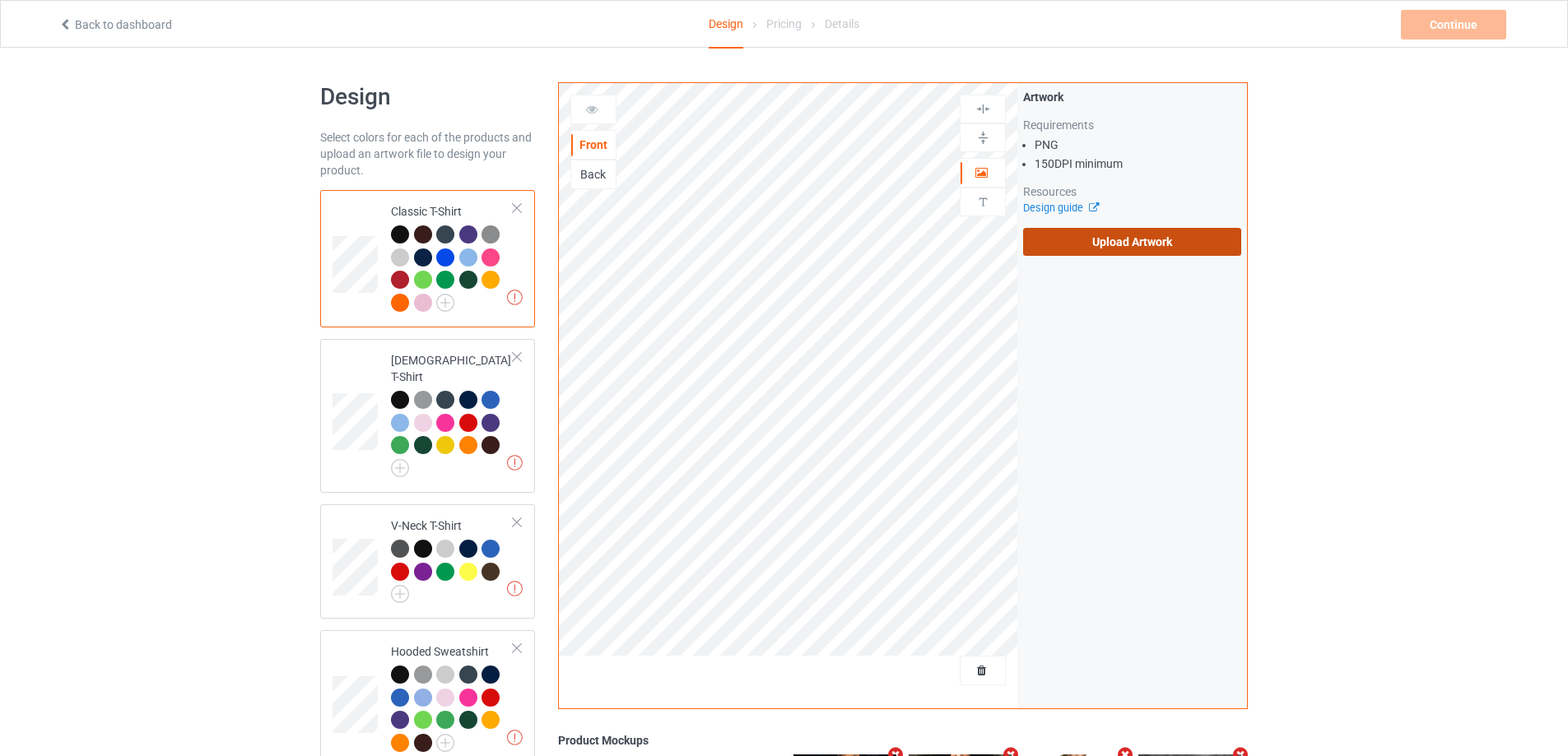
click at [1080, 239] on label "Upload Artwork" at bounding box center [1132, 242] width 218 height 28
click at [0, 0] on input "Upload Artwork" at bounding box center [0, 0] width 0 height 0
